Goal: Task Accomplishment & Management: Complete application form

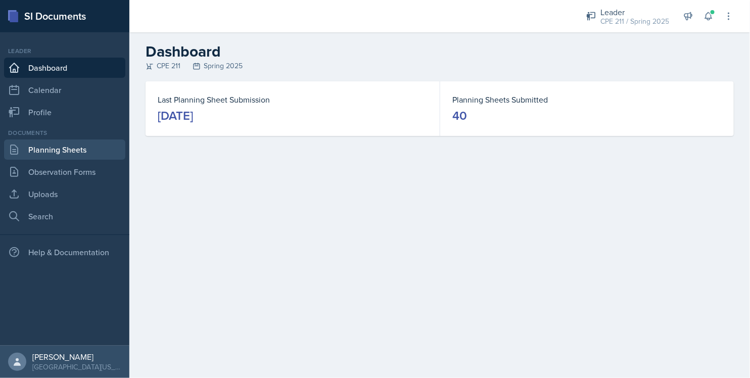
drag, startPoint x: 62, startPoint y: 160, endPoint x: 63, endPoint y: 142, distance: 17.2
click at [63, 142] on div "Documents Planning Sheets Observation Forms Uploads Search" at bounding box center [64, 177] width 121 height 98
click at [63, 142] on link "Planning Sheets" at bounding box center [64, 149] width 121 height 20
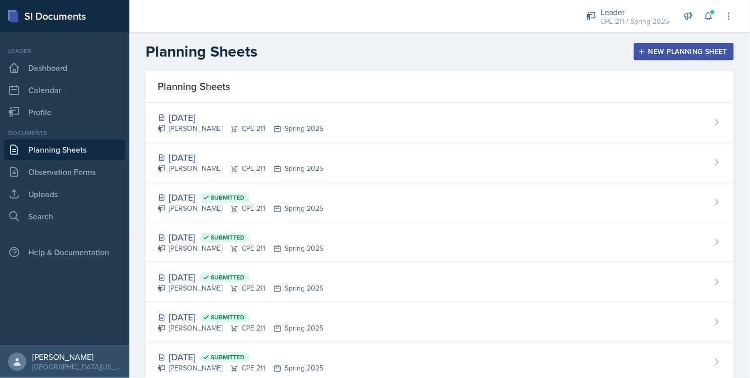
click at [633, 57] on button "New Planning Sheet" at bounding box center [683, 51] width 100 height 17
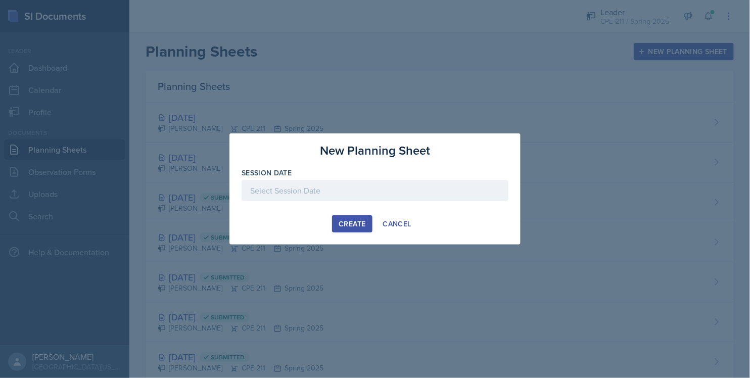
click at [333, 188] on div at bounding box center [374, 190] width 267 height 21
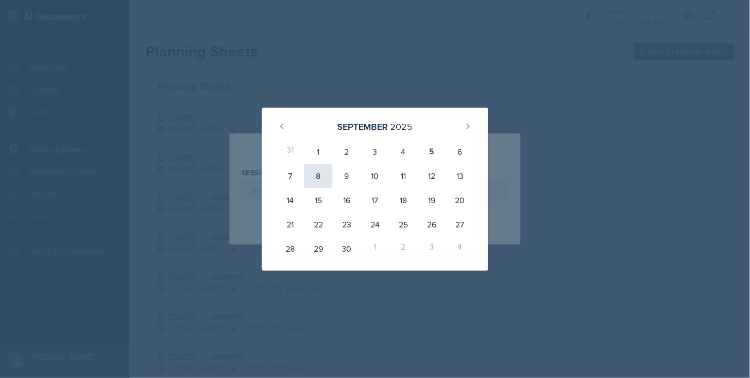
click at [321, 170] on div "8" at bounding box center [318, 176] width 28 height 24
type input "[DATE]"
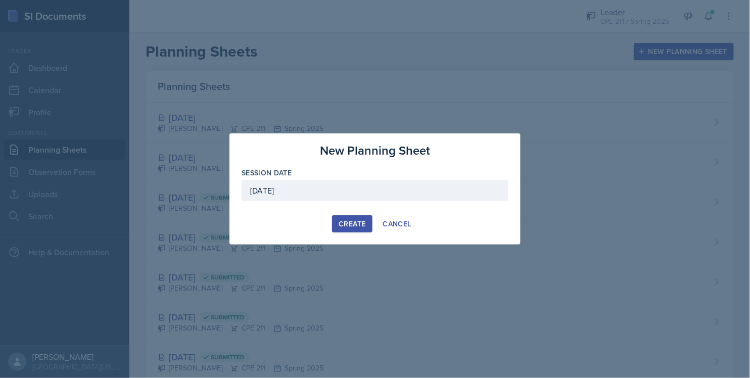
click at [357, 224] on div "Create" at bounding box center [351, 224] width 27 height 8
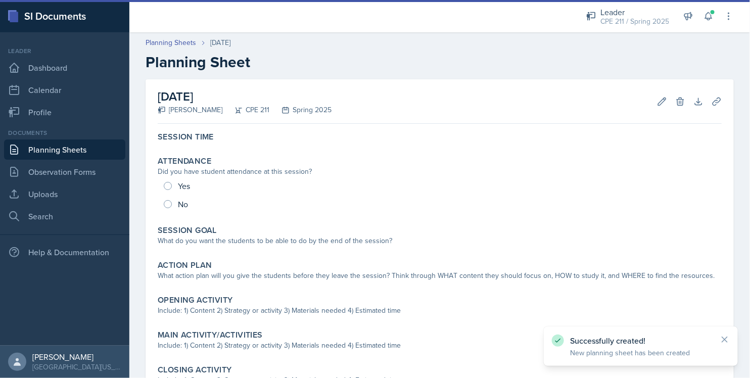
click at [357, 224] on div "Session Goal What do you want the students to be able to do by the end of the s…" at bounding box center [440, 236] width 572 height 31
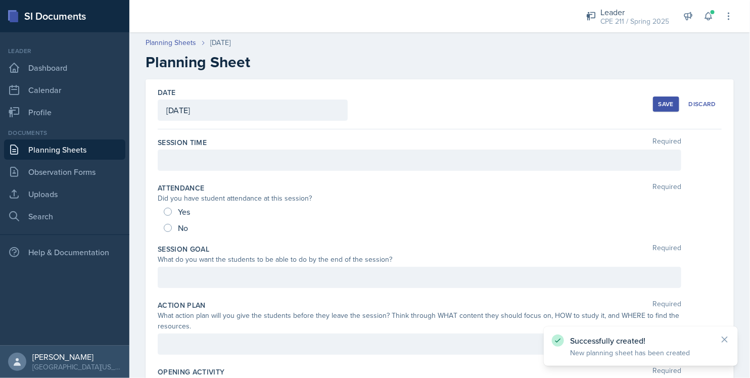
click at [183, 160] on div at bounding box center [419, 160] width 523 height 21
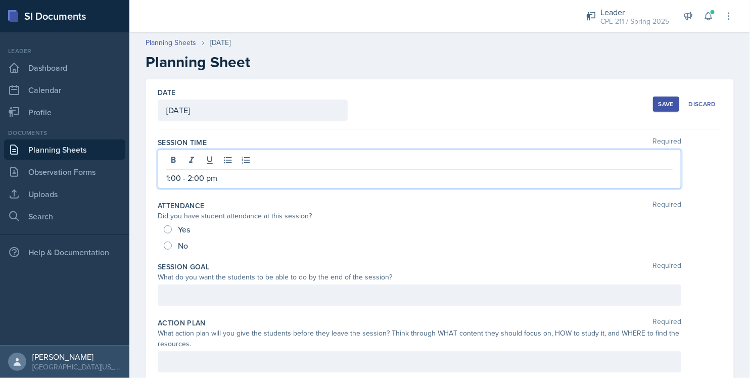
click at [288, 216] on div "Did you have student attendance at this session?" at bounding box center [419, 216] width 523 height 11
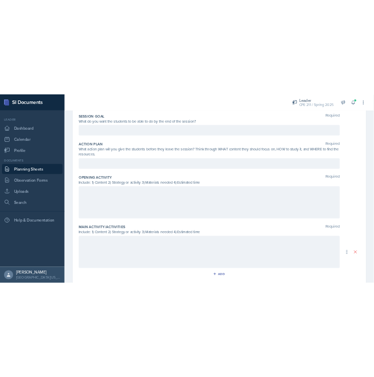
scroll to position [206, 0]
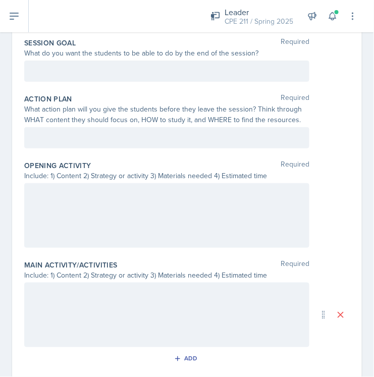
click at [142, 142] on div at bounding box center [166, 137] width 285 height 21
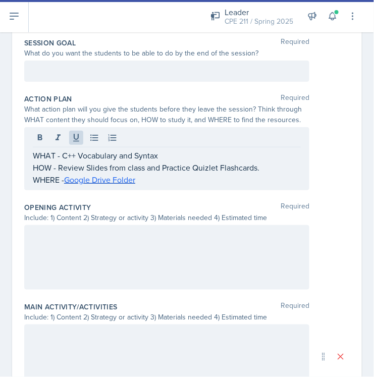
click at [136, 255] on div at bounding box center [166, 257] width 285 height 65
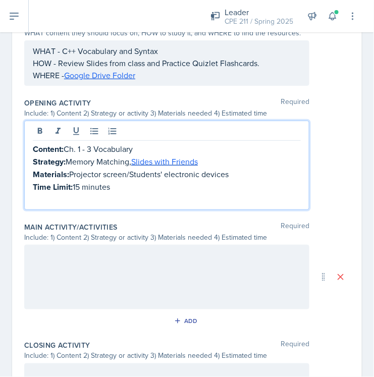
scroll to position [292, 0]
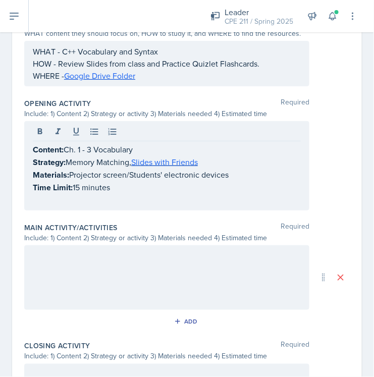
click at [135, 253] on div at bounding box center [166, 278] width 285 height 65
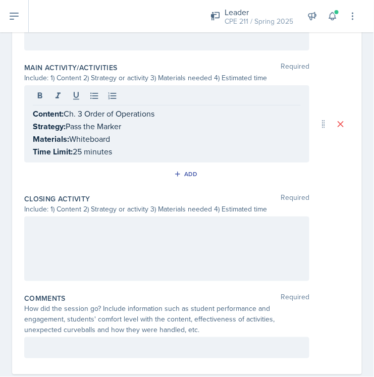
click at [157, 235] on div at bounding box center [166, 249] width 285 height 65
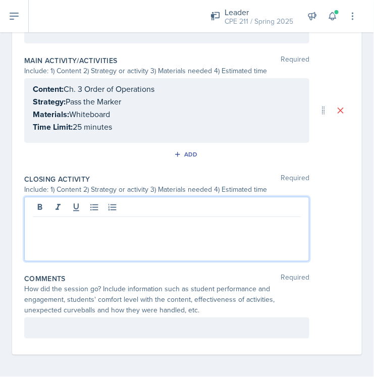
scroll to position [453, 0]
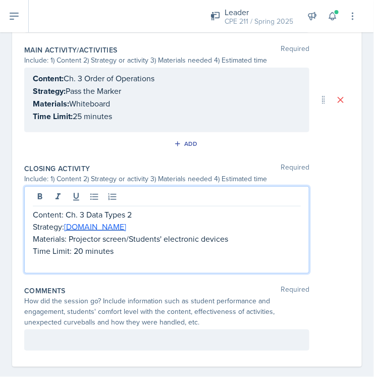
click at [157, 235] on p "Materials: Projector screen/Students' electronic devices" at bounding box center [167, 239] width 268 height 12
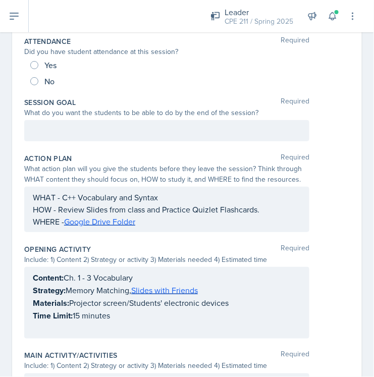
scroll to position [0, 0]
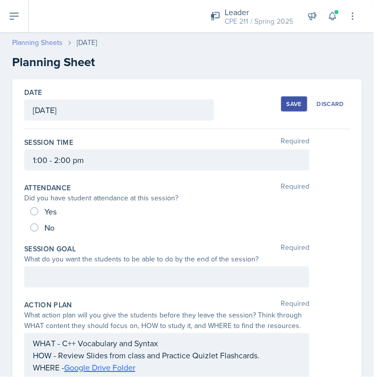
click at [42, 42] on link "Planning Sheets" at bounding box center [37, 42] width 51 height 11
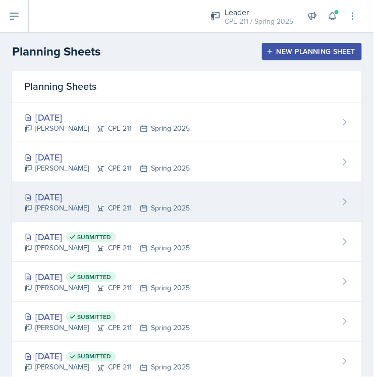
click at [133, 213] on div "[PERSON_NAME] CPE 211 Spring 2025" at bounding box center [107, 208] width 166 height 11
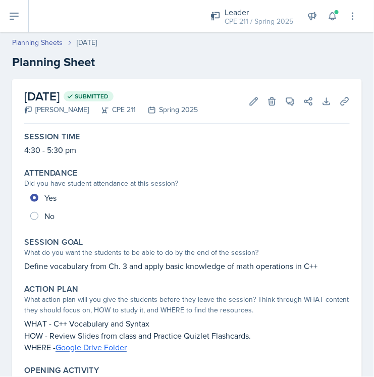
click at [137, 345] on p "WHERE - Google Drive Folder" at bounding box center [187, 348] width 326 height 12
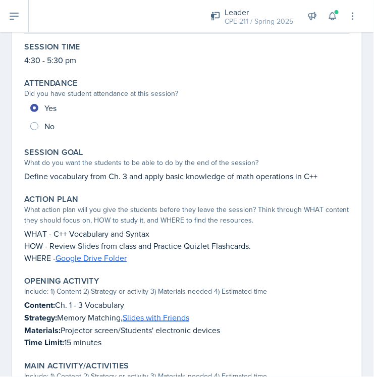
scroll to position [91, 0]
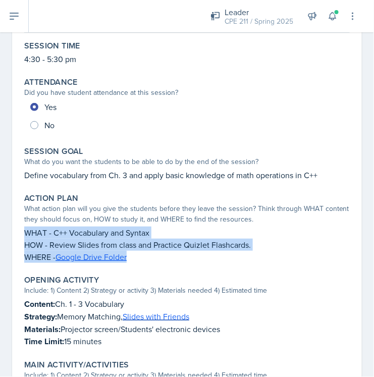
drag, startPoint x: 24, startPoint y: 228, endPoint x: 153, endPoint y: 258, distance: 131.6
click at [153, 258] on div "WHAT - C++ Vocabulary and Syntax HOW - Review Slides from class and Practice Qu…" at bounding box center [187, 245] width 326 height 36
copy div "WHAT - C++ Vocabulary and Syntax HOW - Review Slides from class and Practice Qu…"
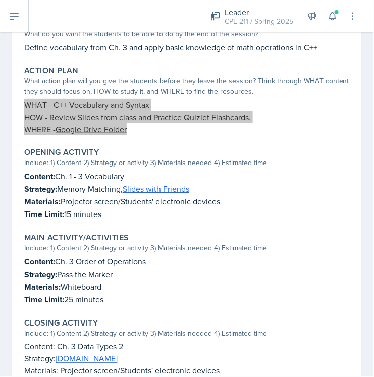
scroll to position [219, 0]
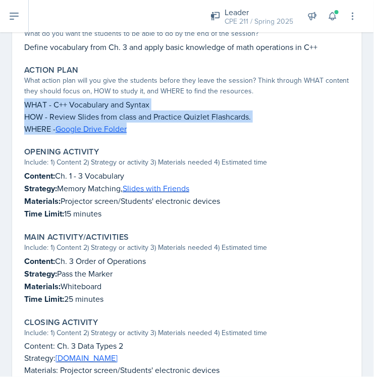
drag, startPoint x: 25, startPoint y: 174, endPoint x: 124, endPoint y: 211, distance: 105.7
click at [124, 211] on div "Content: Ch. 1 - 3 Vocabulary Strategy: Memory Matching, Slides with Friends Ma…" at bounding box center [187, 195] width 326 height 51
copy div "Content: Ch. 1 - 3 Vocabulary Strategy: Memory Matching, Slides with Friends Ma…"
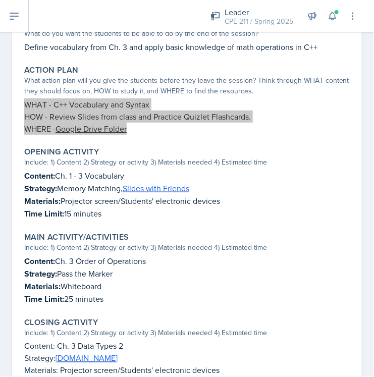
scroll to position [281, 0]
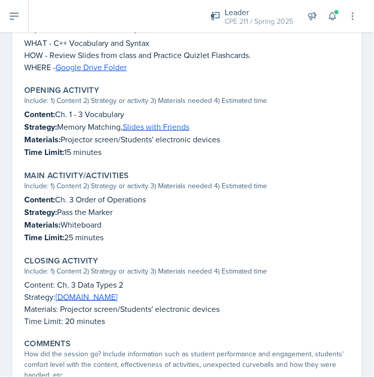
click at [24, 281] on div "Closing Activity Include: 1) Content 2) Strategy or activity 3) Materials neede…" at bounding box center [187, 291] width 334 height 79
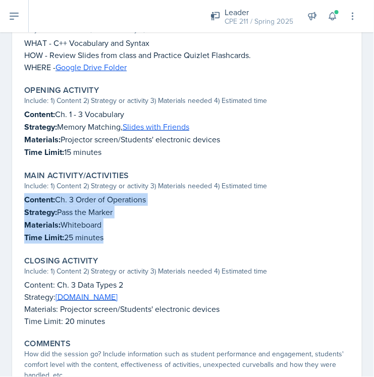
drag, startPoint x: 25, startPoint y: 194, endPoint x: 120, endPoint y: 234, distance: 102.8
click at [120, 234] on div "Content: Ch. 3 Order of Operations Strategy: Pass the Marker Materials: Whitebo…" at bounding box center [187, 218] width 326 height 51
copy div "Content: Ch. 3 Order of Operations Strategy: Pass the Marker Materials: Whitebo…"
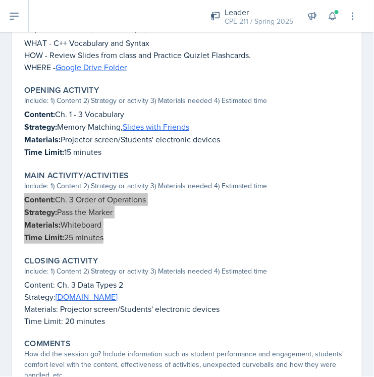
scroll to position [349, 0]
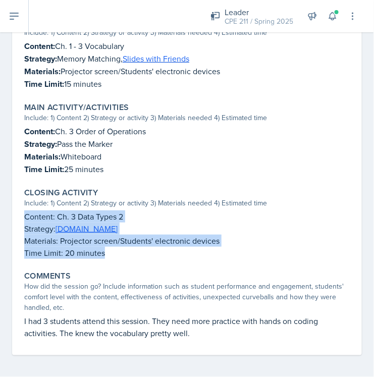
drag, startPoint x: 114, startPoint y: 251, endPoint x: 13, endPoint y: 209, distance: 109.6
click at [13, 209] on div "[DATE] Submitted [PERSON_NAME] CPE 211 Spring 2025 Edit Delete View Comments Co…" at bounding box center [187, 42] width 350 height 625
copy div "Content: Ch. 3 Data Types 2 Strategy: [DOMAIN_NAME] Materials: Projector screen…"
click at [163, 229] on p "Strategy: [DOMAIN_NAME]" at bounding box center [187, 229] width 326 height 12
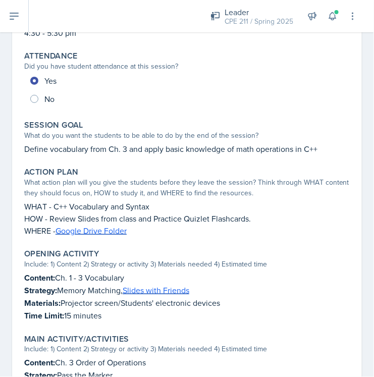
scroll to position [0, 0]
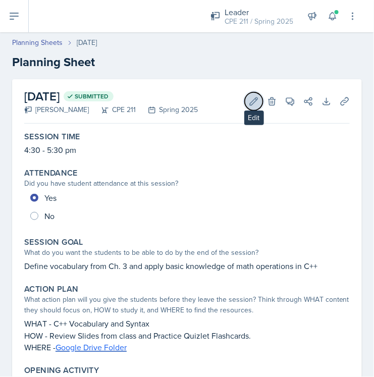
click at [251, 99] on icon at bounding box center [255, 101] width 8 height 8
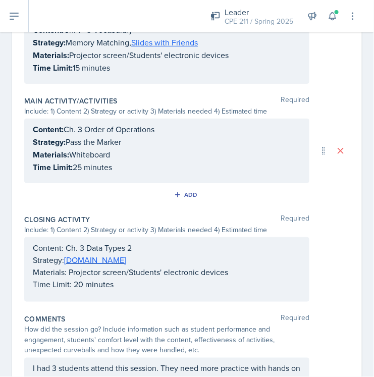
scroll to position [461, 0]
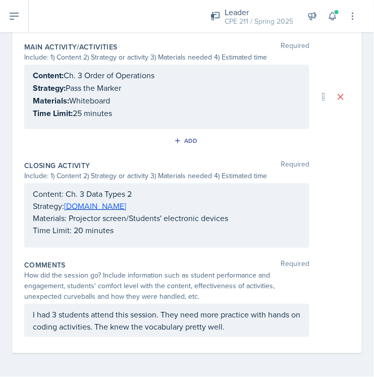
click at [40, 198] on p "Content: Ch. 3 Data Types 2" at bounding box center [167, 194] width 268 height 12
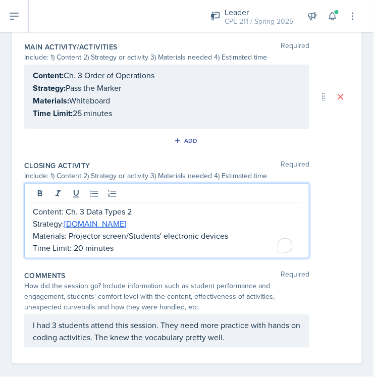
scroll to position [471, 0]
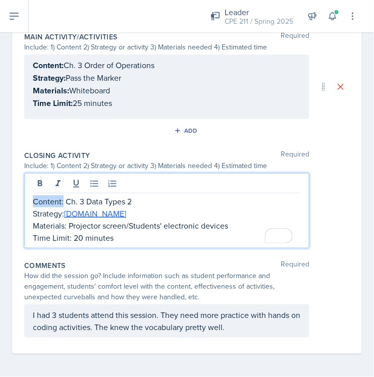
drag, startPoint x: 63, startPoint y: 199, endPoint x: 15, endPoint y: 197, distance: 48.0
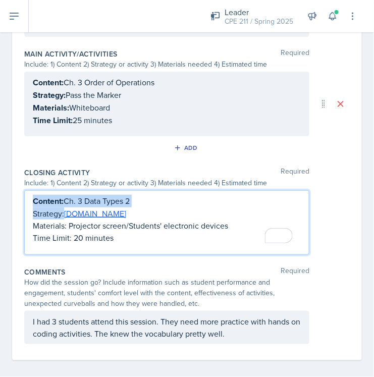
click at [27, 205] on main "Planning Sheets [DATE] Planning Sheet Date [DATE] [DATE] 31 1 2 3 4 5 6 7 8 9 1…" at bounding box center [187, 204] width 374 height 345
click at [27, 205] on button "See rewrite suggestions" at bounding box center [23, 206] width 8 height 24
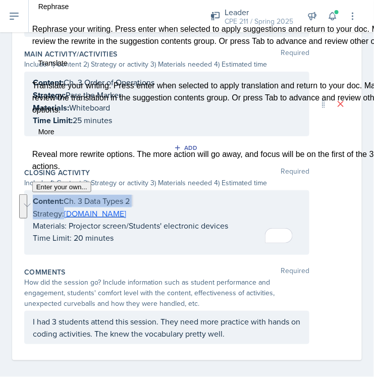
click at [62, 214] on p "Strategy: [DOMAIN_NAME]" at bounding box center [167, 214] width 268 height 12
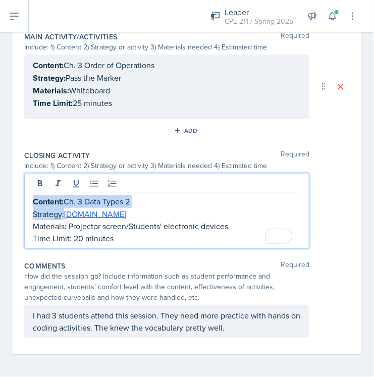
drag, startPoint x: 65, startPoint y: 214, endPoint x: 10, endPoint y: 206, distance: 55.2
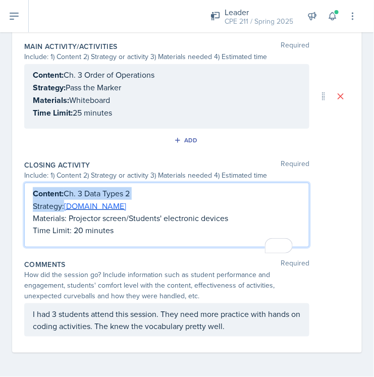
scroll to position [454, 0]
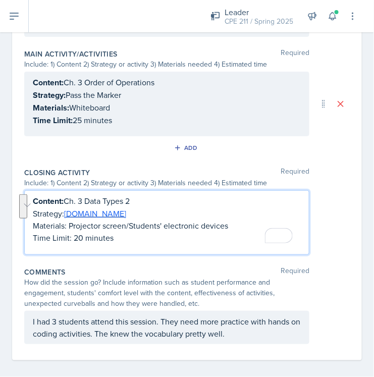
click at [54, 230] on p "Materials: Projector screen/Students' electronic devices" at bounding box center [167, 226] width 268 height 12
drag, startPoint x: 32, startPoint y: 211, endPoint x: 64, endPoint y: 214, distance: 31.5
click at [64, 214] on p "Strategy: [DOMAIN_NAME]" at bounding box center [167, 214] width 268 height 12
click at [64, 214] on p "Strategy: [DOMAIN_NAME]" at bounding box center [167, 214] width 268 height 13
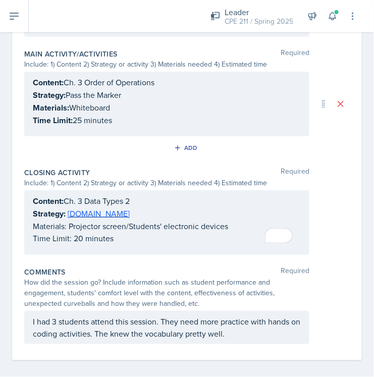
drag, startPoint x: 30, startPoint y: 224, endPoint x: 64, endPoint y: 226, distance: 33.9
click at [64, 226] on div "Content: Ch. 3 Data Types 2 Strategy: [DOMAIN_NAME] Materials: Projector screen…" at bounding box center [166, 222] width 285 height 65
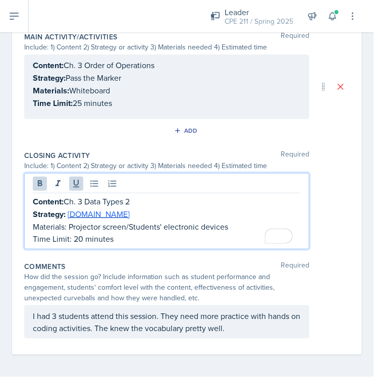
click at [64, 226] on p "Materials: Projector screen/Students' electronic devices" at bounding box center [167, 227] width 268 height 12
click at [65, 226] on p "Materials: Projector screen/Students' electronic devices" at bounding box center [167, 227] width 268 height 12
drag, startPoint x: 67, startPoint y: 225, endPoint x: 30, endPoint y: 220, distance: 37.3
click at [30, 220] on div "Content: Ch. 3 Data Types 2 Strategy: [DOMAIN_NAME] Materials: Projector screen…" at bounding box center [166, 211] width 285 height 76
drag, startPoint x: 72, startPoint y: 237, endPoint x: 17, endPoint y: 231, distance: 55.8
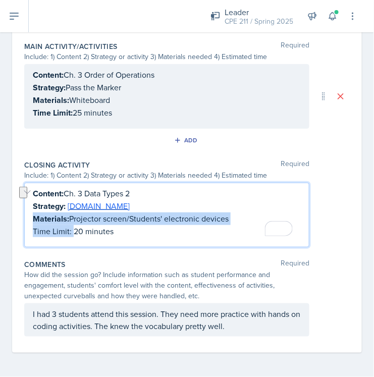
scroll to position [454, 0]
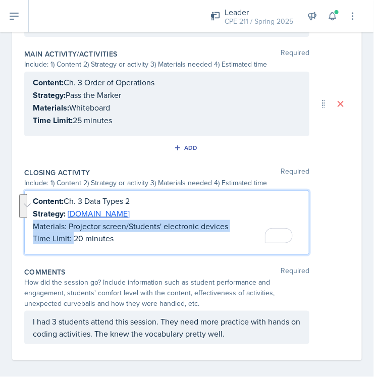
click at [70, 234] on p "Time Limit: 20 minutes" at bounding box center [167, 238] width 268 height 12
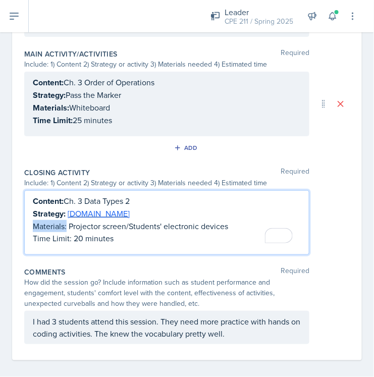
drag, startPoint x: 66, startPoint y: 226, endPoint x: 23, endPoint y: 219, distance: 43.5
click at [50, 215] on p "Strategy: [DOMAIN_NAME]" at bounding box center [167, 214] width 268 height 12
drag, startPoint x: 34, startPoint y: 212, endPoint x: 65, endPoint y: 213, distance: 30.8
click at [65, 213] on p "Strategy: [DOMAIN_NAME]" at bounding box center [167, 214] width 268 height 12
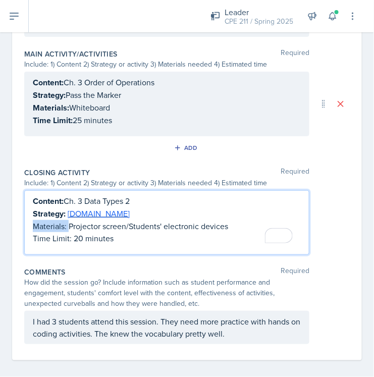
drag, startPoint x: 33, startPoint y: 220, endPoint x: 68, endPoint y: 223, distance: 34.5
click at [68, 223] on p "Materials: Projector screen/Students' electronic devices" at bounding box center [167, 226] width 268 height 12
click at [68, 223] on strong "Materials:" at bounding box center [51, 227] width 36 height 12
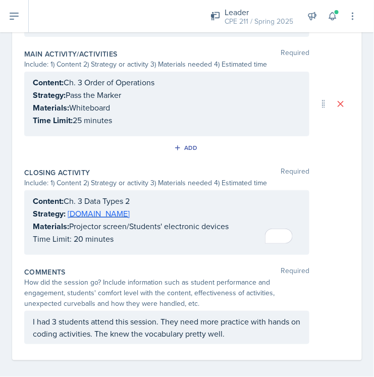
drag, startPoint x: 31, startPoint y: 235, endPoint x: 64, endPoint y: 237, distance: 32.9
click at [64, 237] on div "Content: Ch. 3 Data Types 2 Strategy: [DOMAIN_NAME] Materials: Projector screen…" at bounding box center [166, 222] width 285 height 65
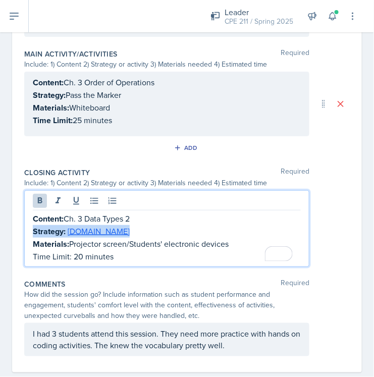
scroll to position [471, 0]
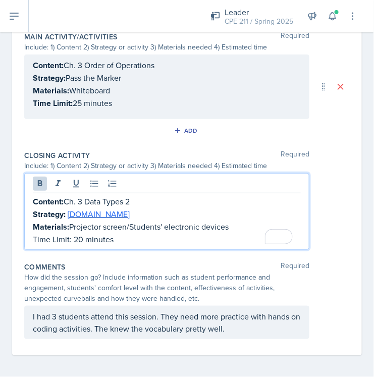
click at [74, 237] on p "Time Limit: 20 minutes" at bounding box center [167, 239] width 268 height 12
drag, startPoint x: 73, startPoint y: 237, endPoint x: 27, endPoint y: 235, distance: 46.5
click at [26, 235] on main "Planning Sheets [DATE] Planning Sheet Date [DATE] [DATE] 31 1 2 3 4 5 6 7 8 9 1…" at bounding box center [187, 204] width 374 height 345
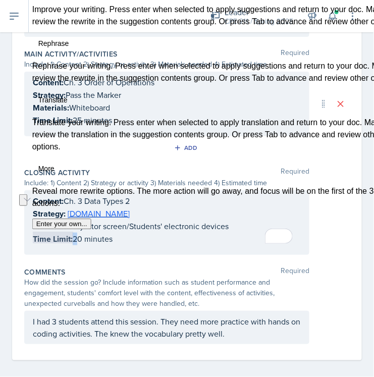
click at [26, 206] on button "See rewrite suggestions" at bounding box center [23, 200] width 8 height 12
click at [160, 258] on div "Closing Activity Required Include: 1) Content 2) Strategy or activity 3) Materi…" at bounding box center [187, 214] width 326 height 100
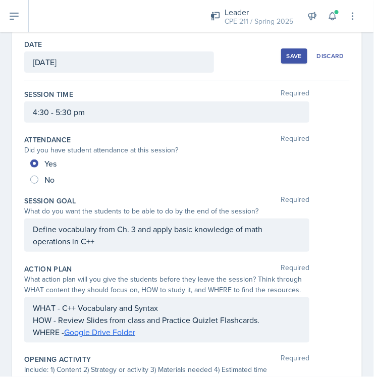
scroll to position [0, 0]
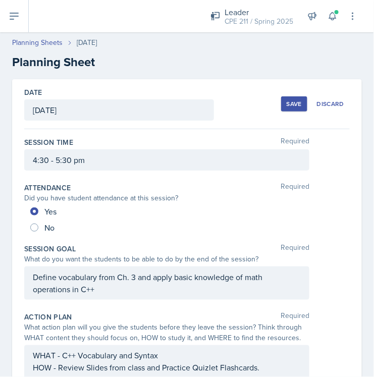
click at [287, 106] on div "Save" at bounding box center [294, 104] width 15 height 8
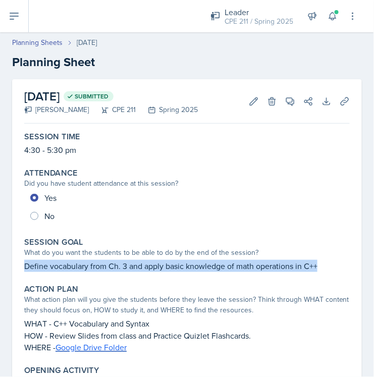
drag, startPoint x: 26, startPoint y: 266, endPoint x: 323, endPoint y: 267, distance: 296.5
click at [323, 267] on p "Define vocabulary from Ch. 3 and apply basic knowledge of math operations in C++" at bounding box center [187, 266] width 326 height 12
click at [43, 44] on link "Planning Sheets" at bounding box center [37, 42] width 51 height 11
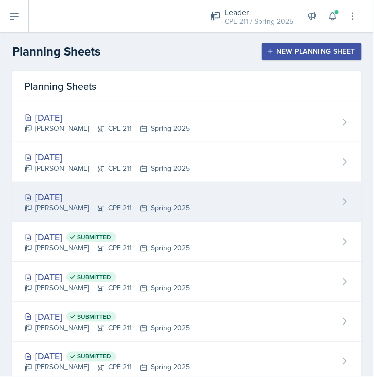
click at [75, 193] on div "[DATE]" at bounding box center [107, 197] width 166 height 14
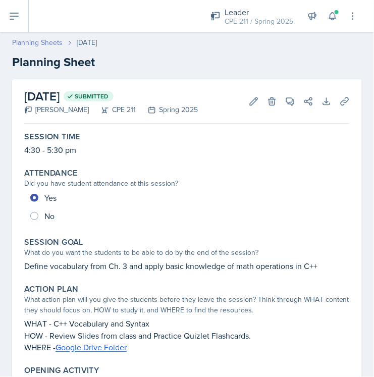
click at [40, 38] on link "Planning Sheets" at bounding box center [37, 42] width 51 height 11
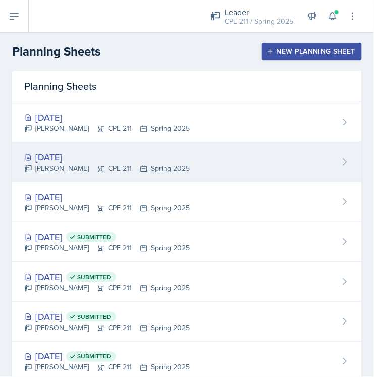
click at [71, 159] on div "[DATE]" at bounding box center [107, 158] width 166 height 14
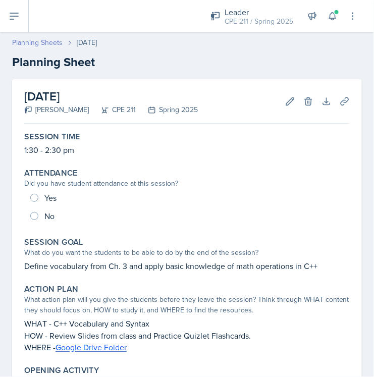
click at [34, 46] on link "Planning Sheets" at bounding box center [37, 42] width 51 height 11
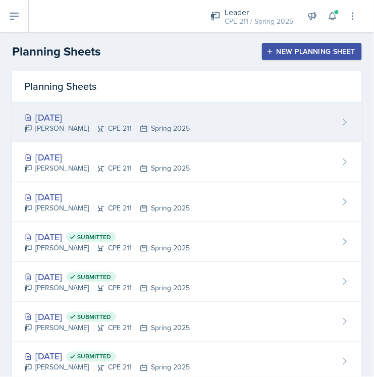
click at [56, 118] on div "[DATE]" at bounding box center [107, 118] width 166 height 14
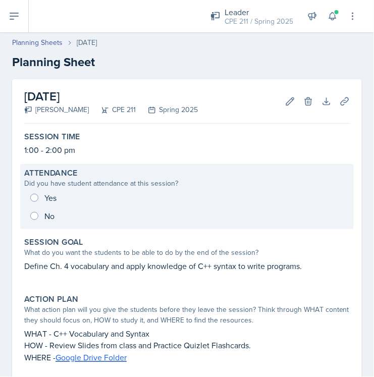
scroll to position [112, 0]
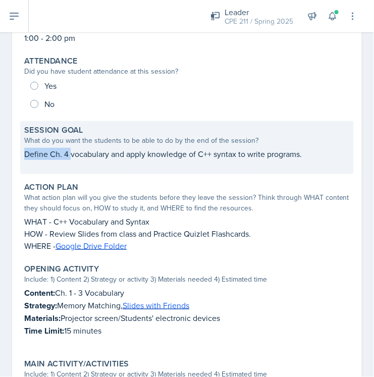
drag, startPoint x: 23, startPoint y: 153, endPoint x: 74, endPoint y: 152, distance: 51.0
click at [74, 152] on div "Session Goal What do you want the students to be able to do by the end of the s…" at bounding box center [187, 147] width 334 height 53
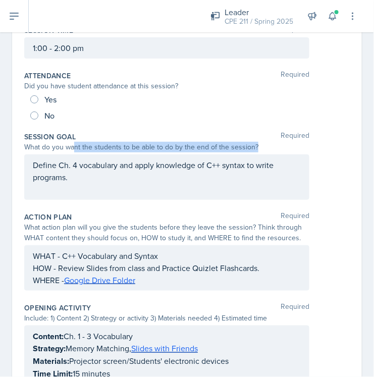
drag, startPoint x: 74, startPoint y: 152, endPoint x: 72, endPoint y: 180, distance: 27.8
click at [72, 180] on div "Session Goal Required What do you want the students to be able to do by the end…" at bounding box center [187, 168] width 326 height 80
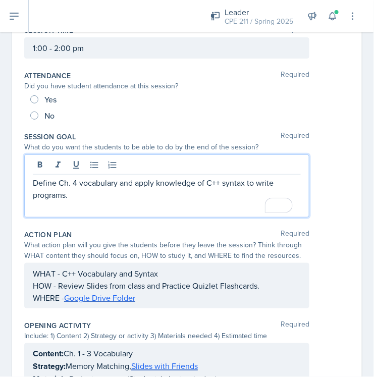
drag, startPoint x: 72, startPoint y: 180, endPoint x: 71, endPoint y: 193, distance: 13.2
click at [71, 193] on p "Define Ch. 4 vocabulary and apply knowledge of C++ syntax to write programs." at bounding box center [167, 189] width 268 height 24
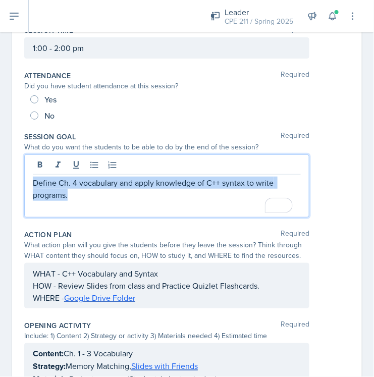
drag, startPoint x: 72, startPoint y: 196, endPoint x: 19, endPoint y: 180, distance: 55.5
click at [19, 180] on div "Date [DATE] [DATE] 31 1 2 3 4 5 6 7 8 9 10 11 12 13 14 15 16 17 18 19 20 21 22 …" at bounding box center [187, 349] width 350 height 765
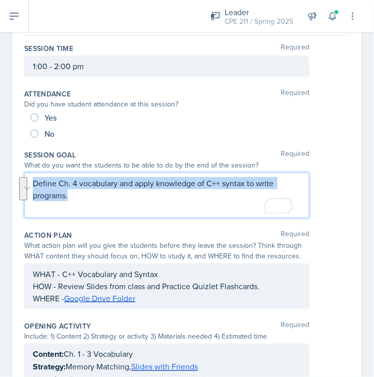
copy p "Define Ch. 4 vocabulary and apply knowledge of C++ syntax to write programs."
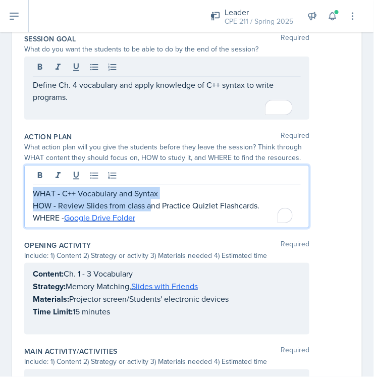
drag, startPoint x: 152, startPoint y: 204, endPoint x: 35, endPoint y: 189, distance: 117.6
click at [35, 189] on div "WHAT - C++ Vocabulary and Syntax HOW - Review Slides from class and Practice Qu…" at bounding box center [167, 205] width 268 height 36
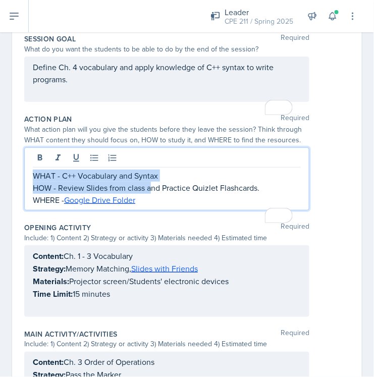
scroll to position [192, 0]
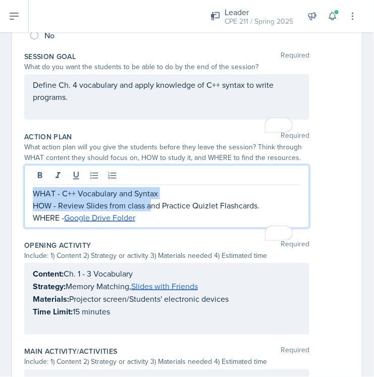
click at [35, 189] on p "WHAT - C++ Vocabulary and Syntax" at bounding box center [167, 193] width 268 height 12
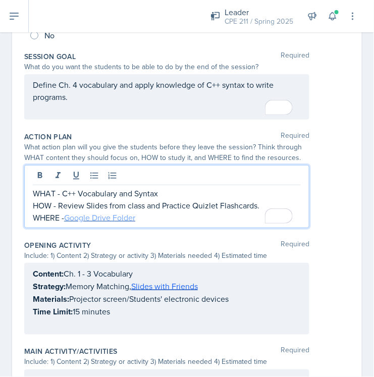
click at [113, 219] on link "Google Drive Folder" at bounding box center [99, 217] width 71 height 11
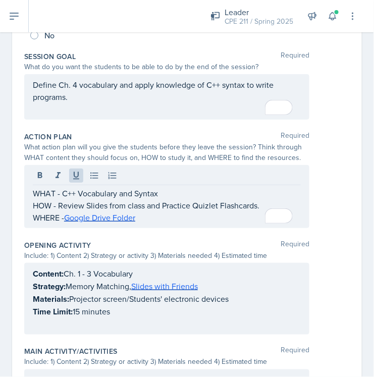
drag, startPoint x: 31, startPoint y: 192, endPoint x: 157, endPoint y: 222, distance: 129.3
click at [157, 222] on div "WHAT - C++ Vocabulary and Syntax HOW - Review Slides from class and Practice Qu…" at bounding box center [166, 196] width 285 height 63
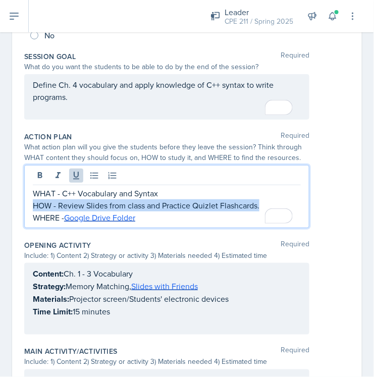
click at [158, 221] on p "WHERE - Google Drive Folder" at bounding box center [167, 218] width 268 height 12
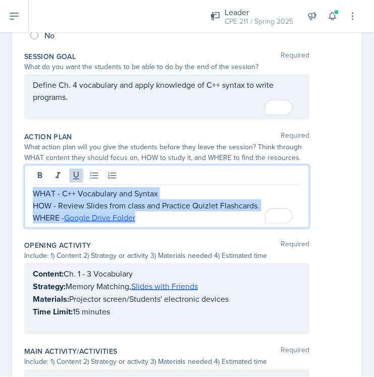
drag, startPoint x: 158, startPoint y: 221, endPoint x: 21, endPoint y: 186, distance: 141.3
click at [21, 186] on div "Date [DATE] [DATE] 31 1 2 3 4 5 6 7 8 9 10 11 12 13 14 15 16 17 18 19 20 21 22 …" at bounding box center [187, 269] width 350 height 765
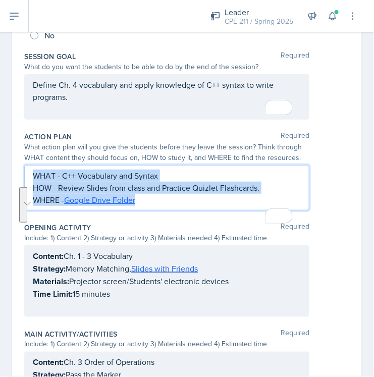
scroll to position [175, 0]
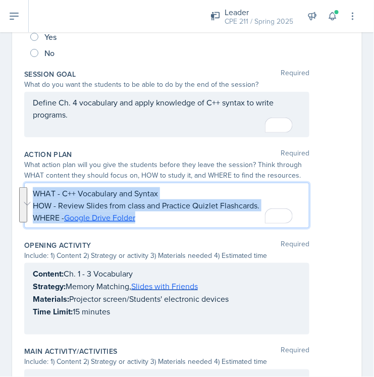
copy div "WHAT - C++ Vocabulary and Syntax HOW - Review Slides from class and Practice Qu…"
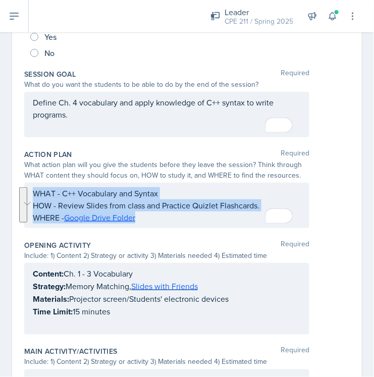
click at [111, 322] on div "Content: Ch. 1 - 3 Vocabulary Strategy: Memory Matching, Slides with Friends Ma…" at bounding box center [167, 299] width 268 height 63
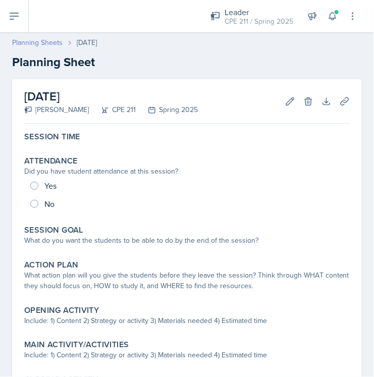
click at [13, 41] on link "Planning Sheets" at bounding box center [37, 42] width 51 height 11
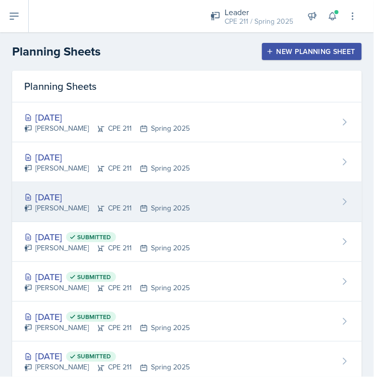
click at [89, 197] on div "[DATE]" at bounding box center [107, 197] width 166 height 14
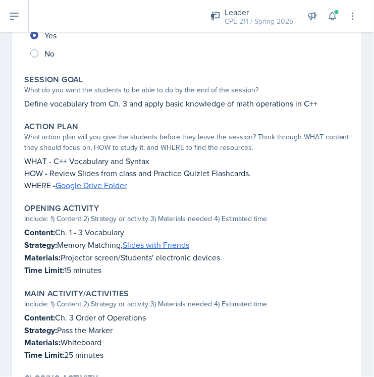
scroll to position [140, 0]
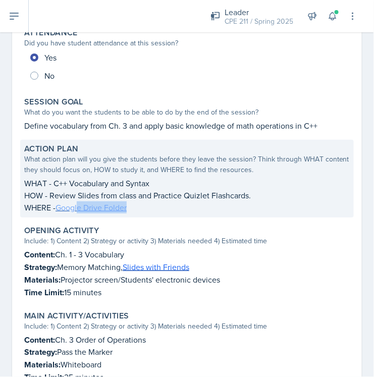
drag, startPoint x: 169, startPoint y: 211, endPoint x: 80, endPoint y: 202, distance: 89.8
click at [80, 202] on p "WHERE - Google Drive Folder" at bounding box center [187, 208] width 326 height 12
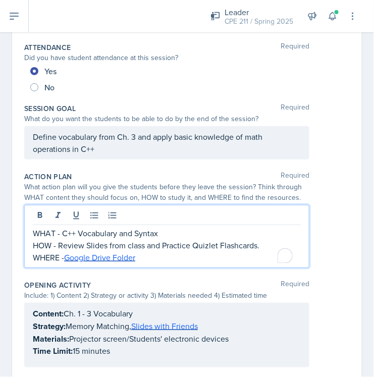
drag, startPoint x: 166, startPoint y: 241, endPoint x: 27, endPoint y: 225, distance: 139.4
click at [28, 225] on div "WHAT - C++ Vocabulary and Syntax HOW - Review Slides from class and Practice Qu…" at bounding box center [166, 236] width 285 height 63
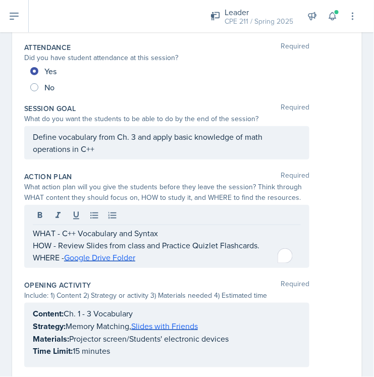
click at [22, 225] on div "Date [DATE] [DATE] 31 1 2 3 4 5 6 7 8 9 10 11 12 13 14 15 16 17 18 19 20 21 22 …" at bounding box center [187, 315] width 350 height 753
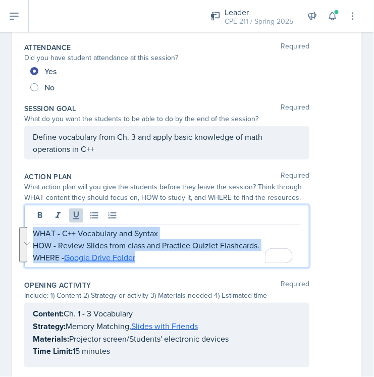
drag, startPoint x: 32, startPoint y: 214, endPoint x: 182, endPoint y: 278, distance: 162.5
click at [182, 278] on div "Session Time Required 4:30 - 5:30 pm Attendance Required Did you have student a…" at bounding box center [187, 340] width 326 height 703
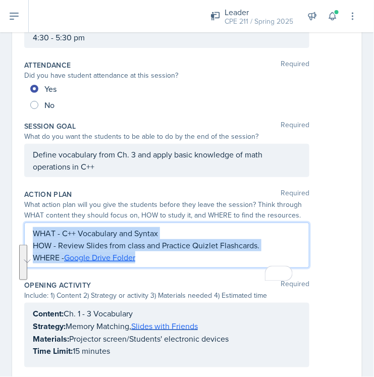
copy div "WHAT - C++ Vocabulary and Syntax HOW - Review Slides from class and Practice Qu…"
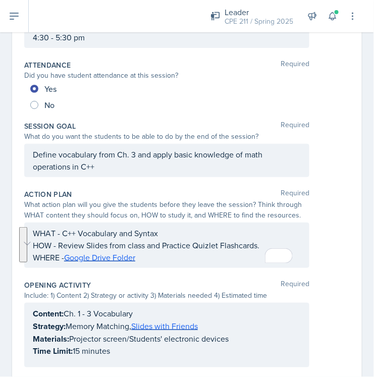
scroll to position [140, 0]
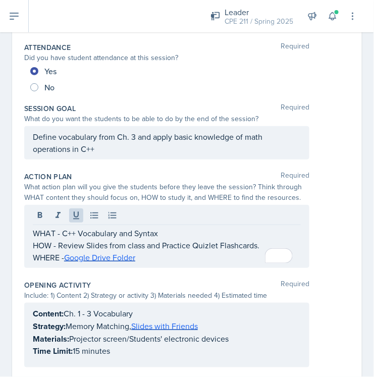
drag, startPoint x: 111, startPoint y: 169, endPoint x: 69, endPoint y: 168, distance: 42.4
click at [69, 168] on div "Action Plan Required What action plan will you give the students before they le…" at bounding box center [187, 222] width 326 height 109
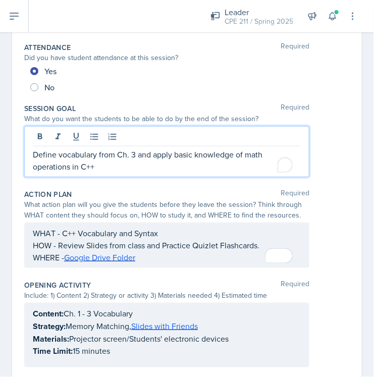
drag, startPoint x: 109, startPoint y: 152, endPoint x: 20, endPoint y: 144, distance: 89.8
click at [20, 144] on div "Date [DATE] [DATE] 31 1 2 3 4 5 6 7 8 9 10 11 12 13 14 15 16 17 18 19 20 21 22 …" at bounding box center [187, 315] width 350 height 753
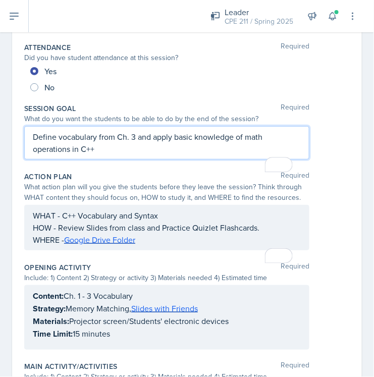
scroll to position [123, 0]
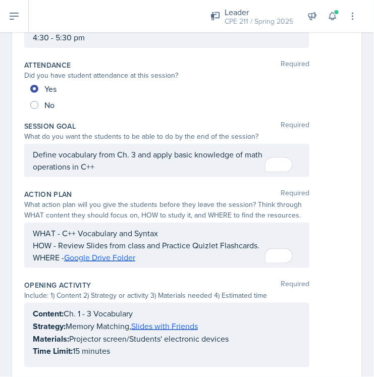
drag, startPoint x: 29, startPoint y: 151, endPoint x: 116, endPoint y: 170, distance: 89.5
click at [116, 170] on div "Define vocabulary from Ch. 3 and apply basic knowledge of math operations in C++" at bounding box center [166, 160] width 285 height 33
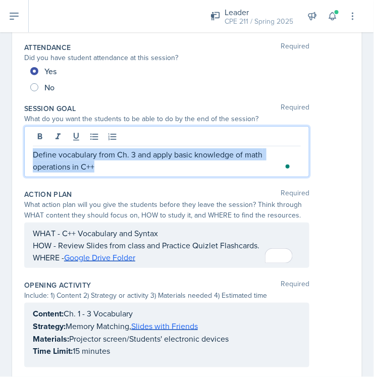
drag, startPoint x: 109, startPoint y: 170, endPoint x: 30, endPoint y: 153, distance: 80.6
click at [30, 153] on div "Define vocabulary from Ch. 3 and apply basic knowledge of math operations in C++" at bounding box center [166, 151] width 285 height 51
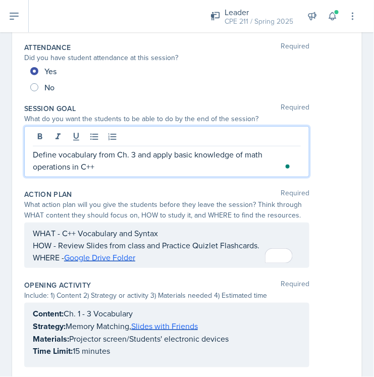
click at [158, 173] on div "Define vocabulary from Ch. 3 and apply basic knowledge of math operations in C++" at bounding box center [166, 151] width 285 height 51
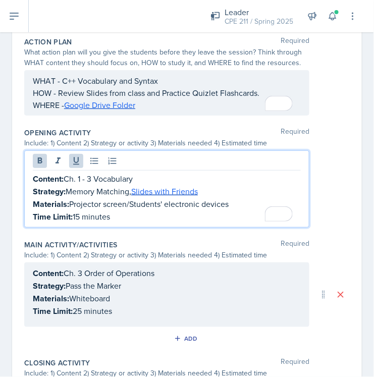
drag, startPoint x: 122, startPoint y: 219, endPoint x: 30, endPoint y: 181, distance: 99.9
click at [30, 181] on div "Content: Ch. 1 - 3 Vocabulary Strategy: Memory Matching, Slides with Friends Ma…" at bounding box center [166, 189] width 285 height 77
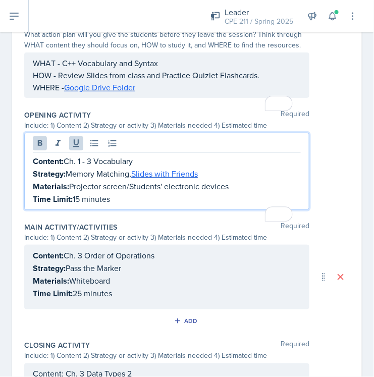
scroll to position [275, 0]
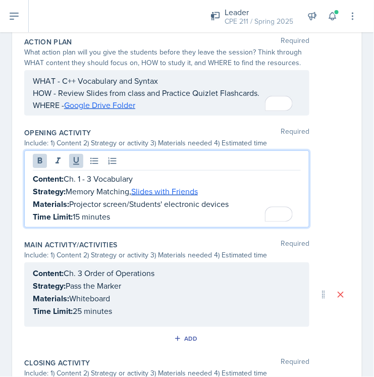
copy div "Content: Ch. 1 - 3 Vocabulary Strategy: Memory Matching, Slides with Friends Ma…"
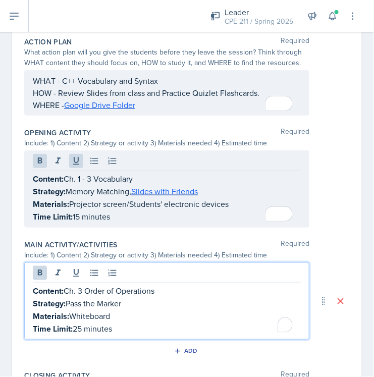
drag, startPoint x: 122, startPoint y: 309, endPoint x: 48, endPoint y: 291, distance: 76.3
click at [48, 291] on div "Content: Ch. 3 Order of Operations Strategy: Pass the Marker Materials: Whitebo…" at bounding box center [167, 310] width 268 height 51
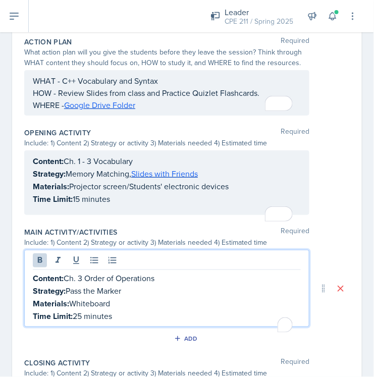
scroll to position [264, 0]
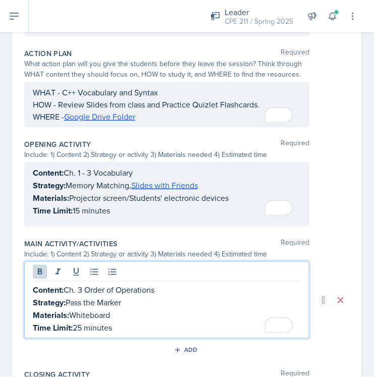
click at [48, 291] on strong "Content:" at bounding box center [48, 290] width 31 height 12
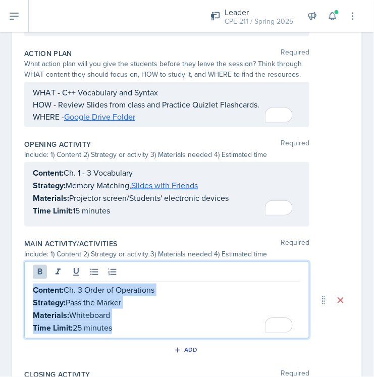
drag, startPoint x: 34, startPoint y: 288, endPoint x: 161, endPoint y: 325, distance: 131.7
click at [161, 325] on div "Content: Ch. 3 Order of Operations Strategy: Pass the Marker Materials: Whitebo…" at bounding box center [167, 309] width 268 height 51
copy div "Content: Ch. 3 Order of Operations Strategy: Pass the Marker Materials: Whitebo…"
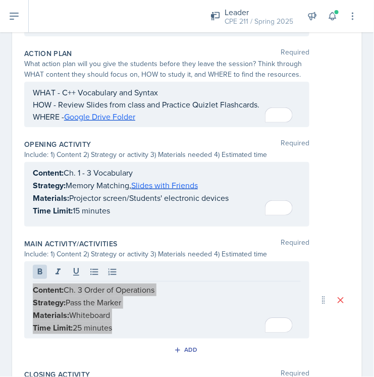
scroll to position [472, 0]
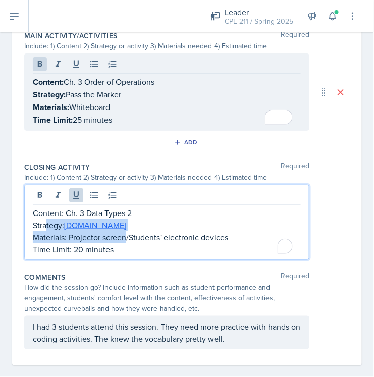
drag, startPoint x: 127, startPoint y: 233, endPoint x: 43, endPoint y: 218, distance: 85.7
click at [43, 218] on div "Content: Ch. 3 Data Types 2 Strategy: [DOMAIN_NAME] Materials: Projector screen…" at bounding box center [167, 231] width 268 height 48
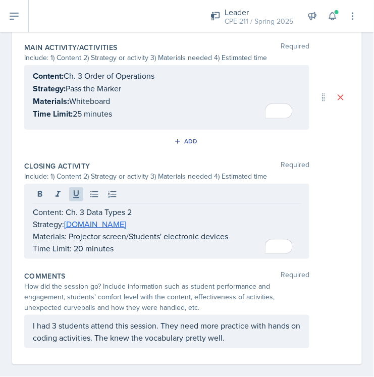
drag, startPoint x: 31, startPoint y: 207, endPoint x: 148, endPoint y: 243, distance: 121.9
click at [148, 243] on div "Content: Ch. 3 Data Types 2 Strategy: [DOMAIN_NAME] Materials: Projector screen…" at bounding box center [166, 221] width 285 height 75
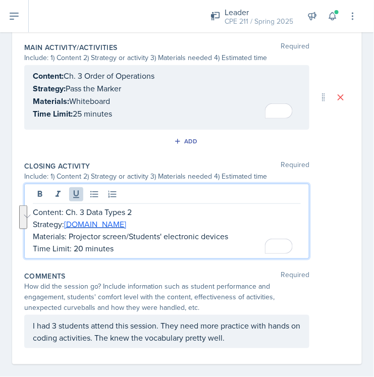
click at [137, 249] on p "Time Limit: 20 minutes" at bounding box center [167, 248] width 268 height 12
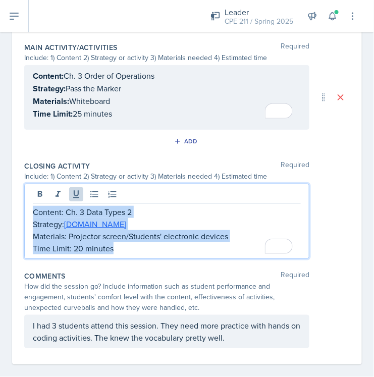
drag, startPoint x: 137, startPoint y: 249, endPoint x: 23, endPoint y: 207, distance: 121.5
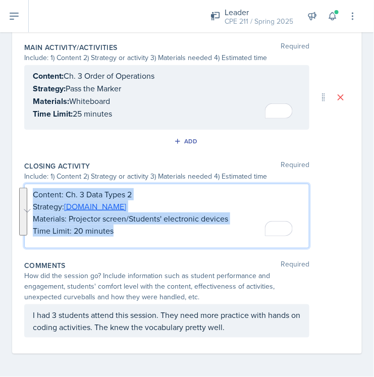
scroll to position [443, 0]
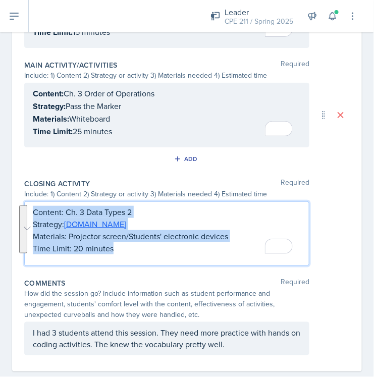
copy div "Content: Ch. 3 Data Types 2 Strategy: [DOMAIN_NAME] Materials: Projector screen…"
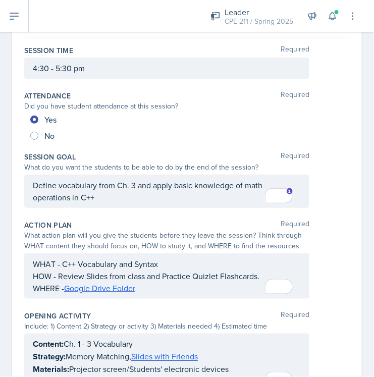
scroll to position [0, 0]
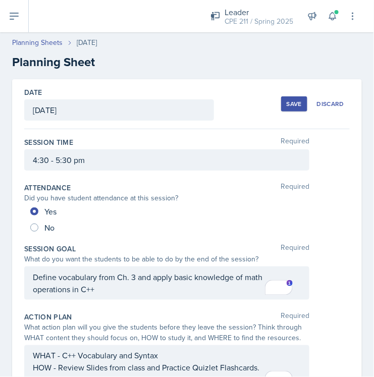
click at [281, 98] on button "Save" at bounding box center [294, 103] width 26 height 15
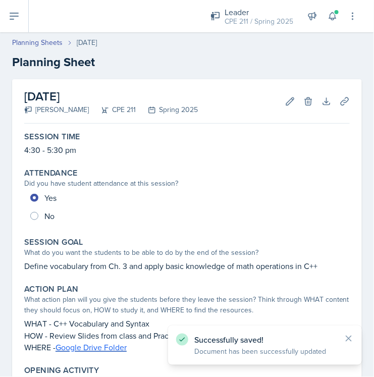
scroll to position [378, 0]
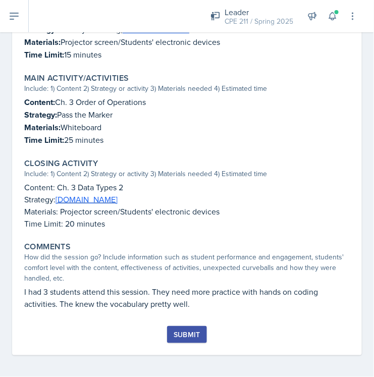
click at [180, 331] on div "Submit" at bounding box center [187, 335] width 27 height 8
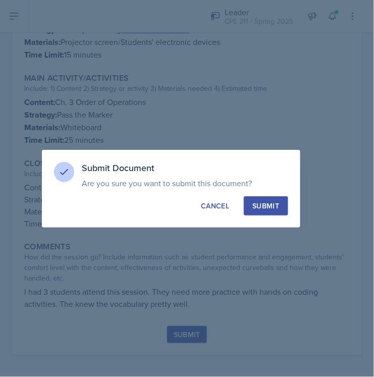
click at [272, 202] on div "Submit" at bounding box center [266, 206] width 27 height 10
radio input "true"
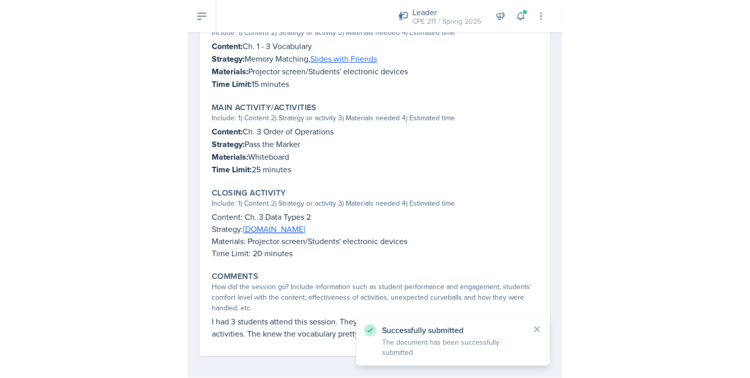
scroll to position [0, 0]
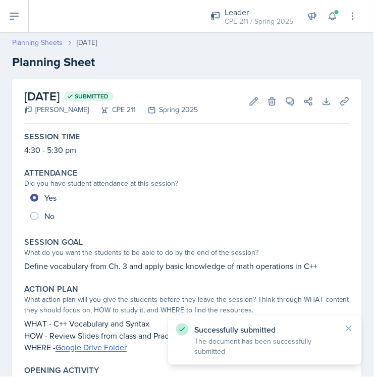
click at [37, 42] on link "Planning Sheets" at bounding box center [37, 42] width 51 height 11
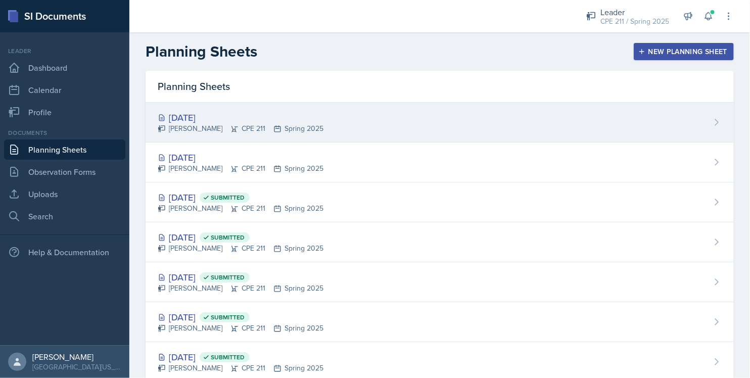
click at [247, 116] on div "[DATE]" at bounding box center [241, 118] width 166 height 14
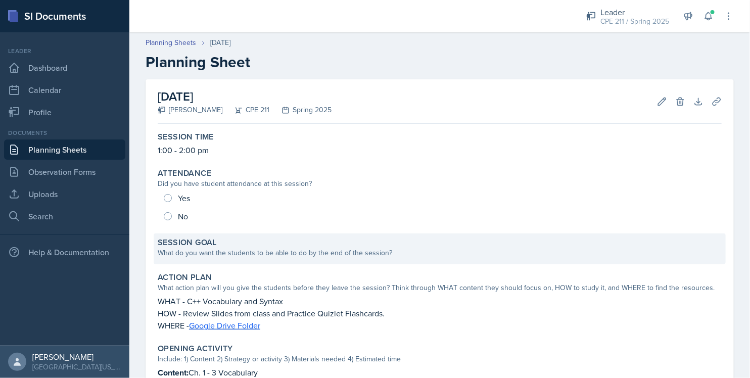
click at [307, 258] on div "What do you want the students to be able to do by the end of the session?" at bounding box center [440, 253] width 564 height 11
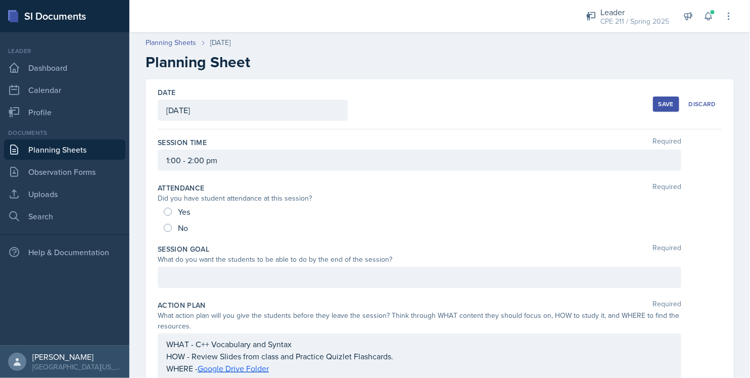
click at [303, 265] on div "Session Goal Required What do you want the students to be able to do by the end…" at bounding box center [440, 268] width 564 height 56
click at [303, 268] on div at bounding box center [419, 277] width 523 height 21
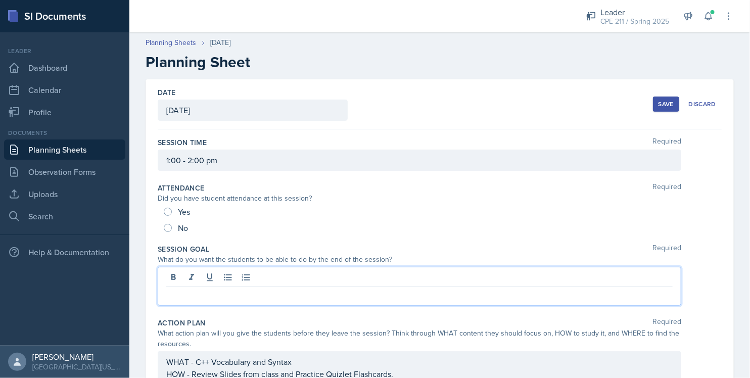
paste div
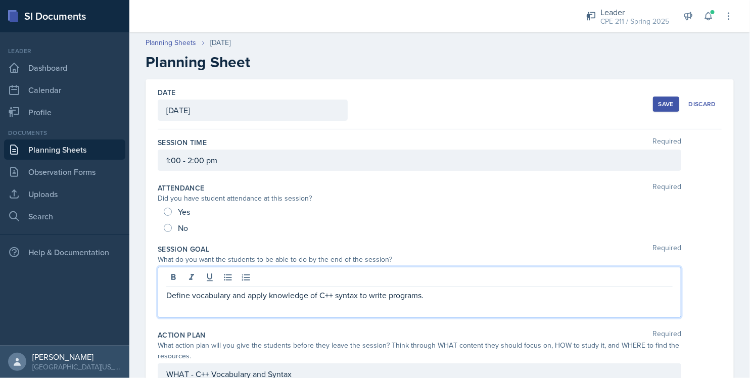
click at [191, 294] on p "Define vocabulary and apply knowledge of C++ syntax to write programs." at bounding box center [419, 295] width 506 height 12
click at [653, 111] on button "Save" at bounding box center [666, 103] width 26 height 15
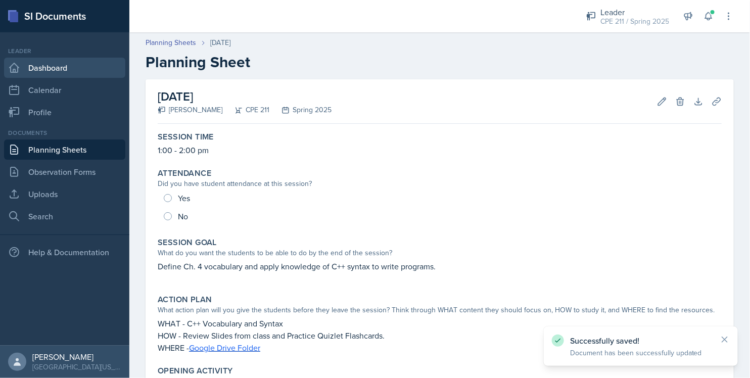
click at [45, 69] on link "Dashboard" at bounding box center [64, 68] width 121 height 20
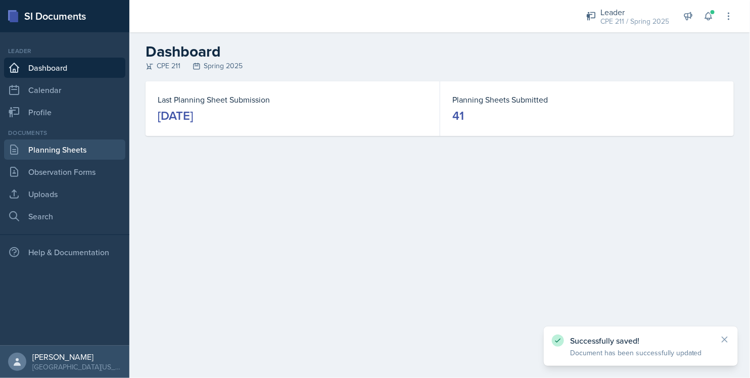
click at [44, 155] on link "Planning Sheets" at bounding box center [64, 149] width 121 height 20
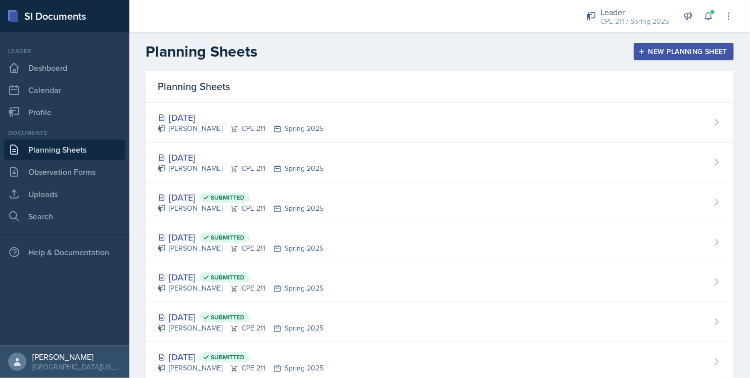
click at [688, 45] on button "New Planning Sheet" at bounding box center [683, 51] width 100 height 17
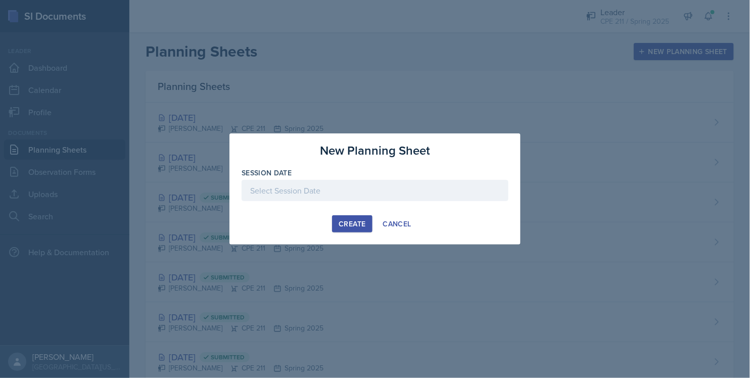
click at [341, 174] on div "Session Date" at bounding box center [374, 173] width 267 height 10
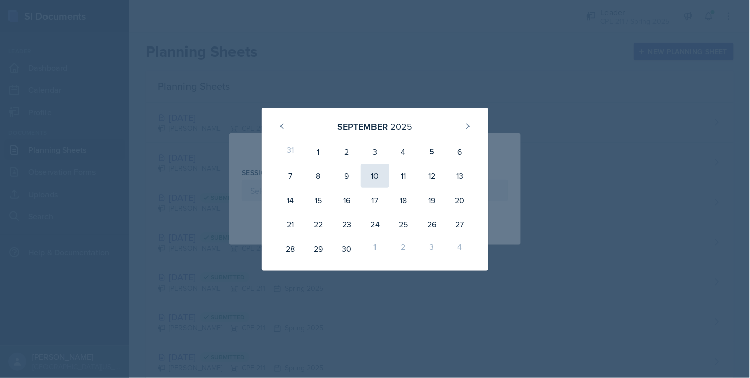
click at [370, 174] on div "10" at bounding box center [375, 176] width 28 height 24
type input "September 10th, 2025"
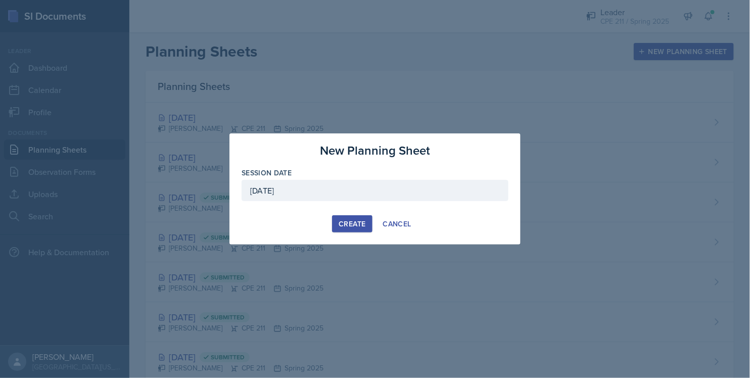
click at [352, 220] on div "Create" at bounding box center [351, 224] width 27 height 8
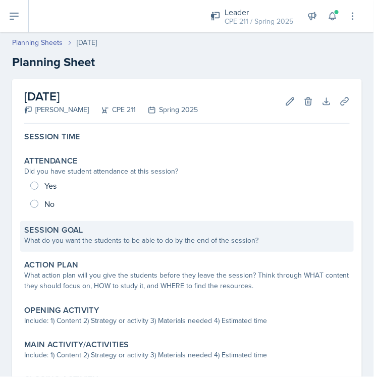
click at [65, 243] on div "What do you want the students to be able to do by the end of the session?" at bounding box center [187, 240] width 326 height 11
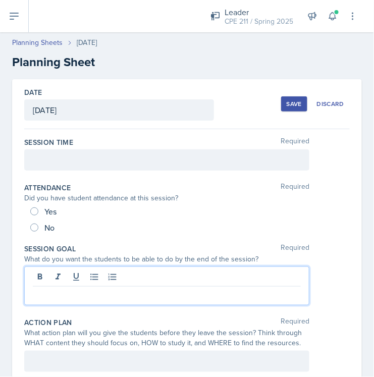
click at [68, 272] on div at bounding box center [166, 286] width 285 height 39
paste div
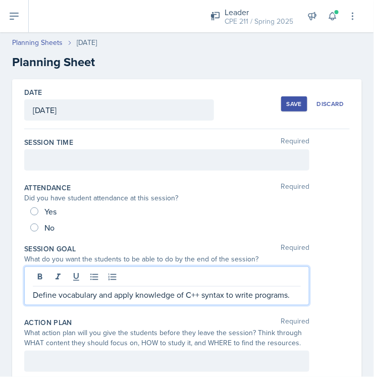
click at [58, 294] on p "Define vocabulary and apply knowledge of C++ syntax to write programs." at bounding box center [167, 295] width 268 height 12
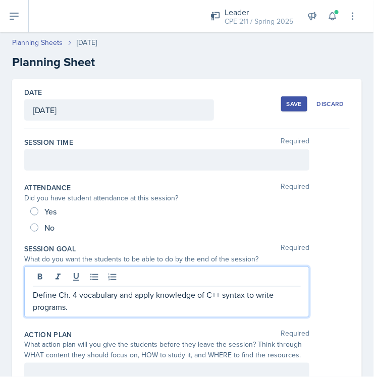
click at [260, 217] on div "Yes" at bounding box center [187, 212] width 314 height 16
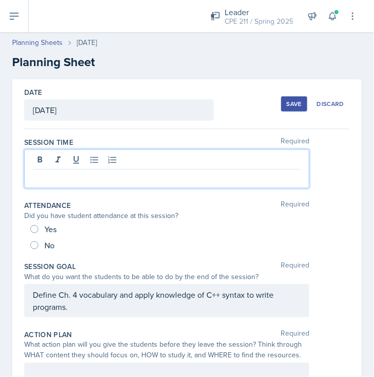
click at [139, 164] on div at bounding box center [166, 169] width 285 height 39
click at [206, 205] on div "Attendance Required" at bounding box center [187, 206] width 326 height 10
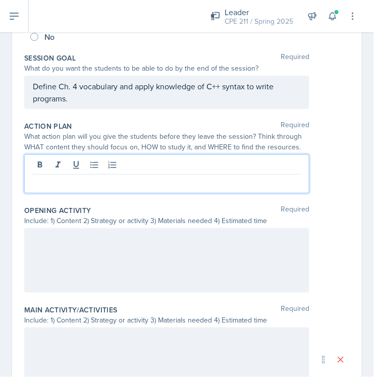
click at [106, 177] on p at bounding box center [167, 183] width 268 height 12
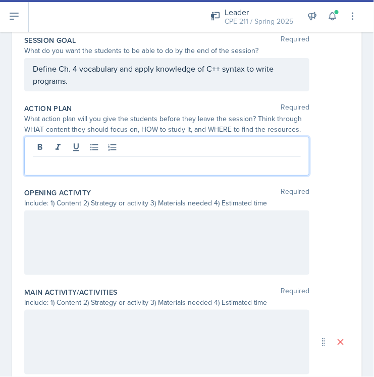
click at [76, 170] on p at bounding box center [167, 165] width 268 height 12
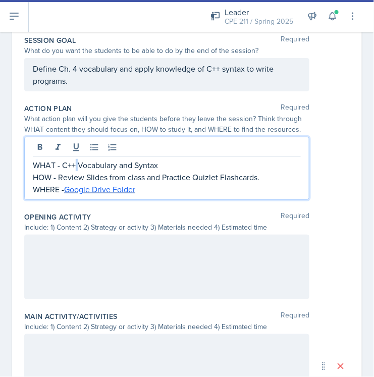
click at [76, 170] on p "WHAT - C++ Vocabulary and Syntax" at bounding box center [167, 165] width 268 height 12
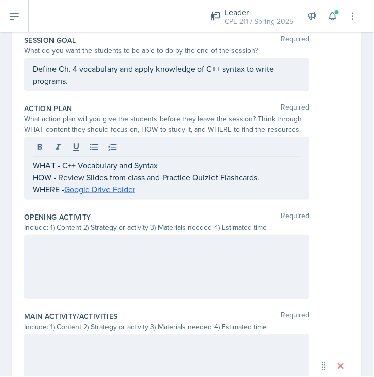
click at [123, 254] on div at bounding box center [166, 267] width 285 height 65
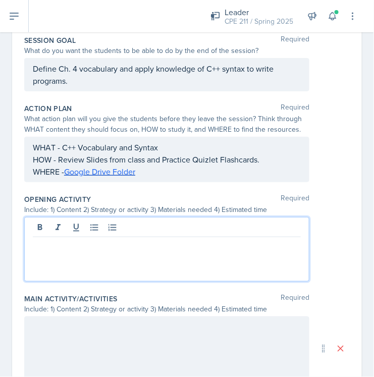
scroll to position [226, 0]
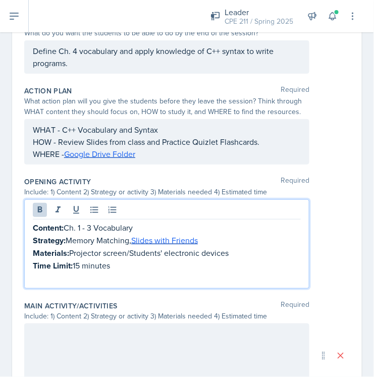
click at [162, 275] on p at bounding box center [167, 278] width 268 height 12
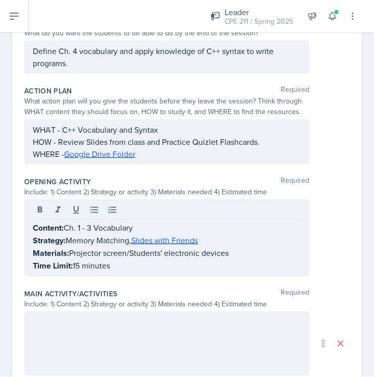
click at [142, 336] on div at bounding box center [166, 344] width 285 height 65
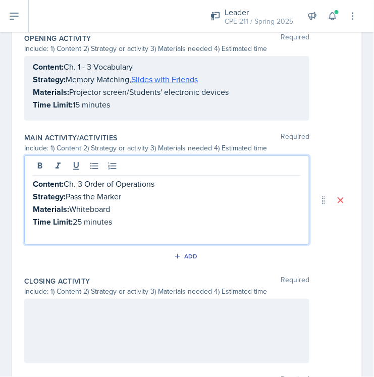
scroll to position [369, 0]
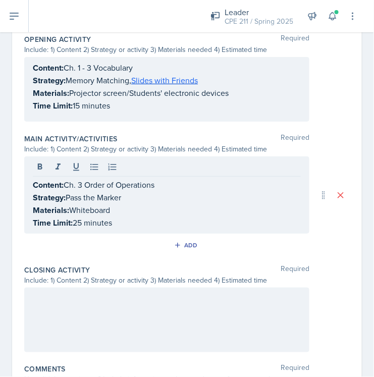
click at [107, 295] on div at bounding box center [166, 320] width 285 height 65
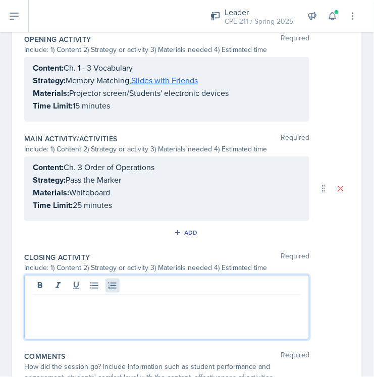
scroll to position [357, 0]
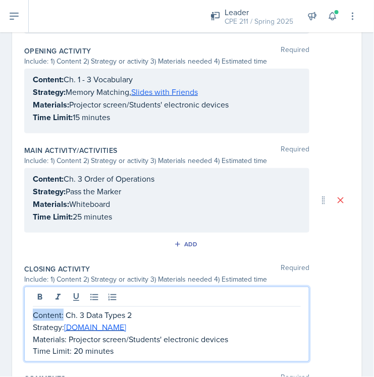
drag, startPoint x: 63, startPoint y: 314, endPoint x: 8, endPoint y: 308, distance: 54.8
click at [8, 308] on div "Date September 10th, 2025 September 2025 31 1 2 3 4 5 6 7 8 9 10 11 12 13 14 15…" at bounding box center [187, 101] width 374 height 758
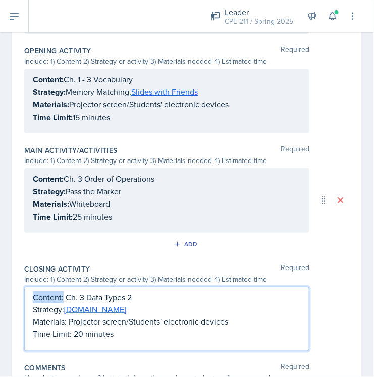
scroll to position [339, 0]
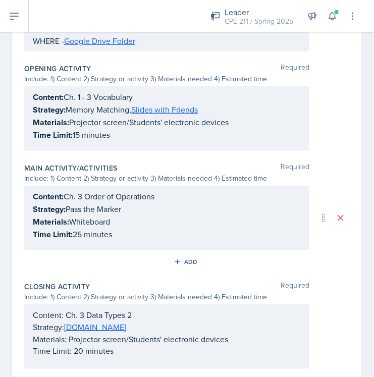
click at [8, 308] on div "Date September 10th, 2025 September 2025 31 1 2 3 4 5 6 7 8 9 10 11 12 13 14 15…" at bounding box center [187, 113] width 374 height 747
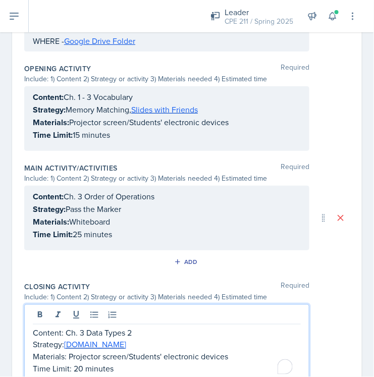
scroll to position [357, 0]
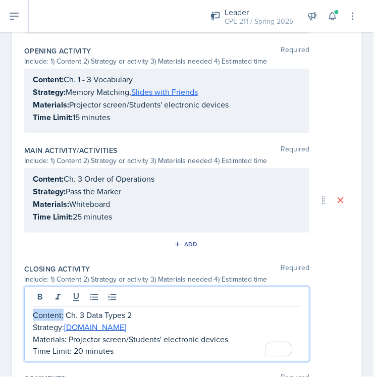
drag, startPoint x: 63, startPoint y: 315, endPoint x: 33, endPoint y: 311, distance: 30.6
click at [33, 311] on p "Content: Ch. 3 Data Types 2" at bounding box center [167, 315] width 268 height 12
drag, startPoint x: 63, startPoint y: 325, endPoint x: 22, endPoint y: 323, distance: 41.0
click at [22, 323] on div "Date September 10th, 2025 September 2025 31 1 2 3 4 5 6 7 8 9 10 11 12 13 14 15…" at bounding box center [187, 89] width 350 height 734
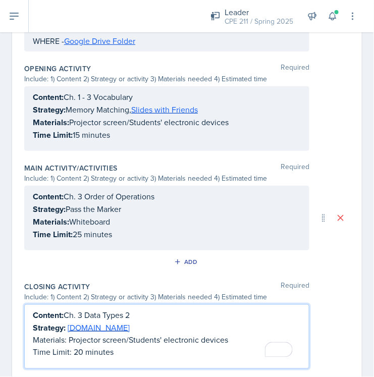
click at [65, 339] on p "Materials: Projector screen/Students' electronic devices" at bounding box center [167, 340] width 268 height 12
drag, startPoint x: 68, startPoint y: 339, endPoint x: 22, endPoint y: 337, distance: 46.0
click at [22, 337] on div "Date September 10th, 2025 September 2025 31 1 2 3 4 5 6 7 8 9 10 11 12 13 14 15…" at bounding box center [187, 101] width 350 height 723
drag, startPoint x: 72, startPoint y: 352, endPoint x: 18, endPoint y: 348, distance: 53.7
click at [18, 348] on div "Date September 10th, 2025 September 2025 31 1 2 3 4 5 6 7 8 9 10 11 12 13 14 15…" at bounding box center [187, 101] width 350 height 723
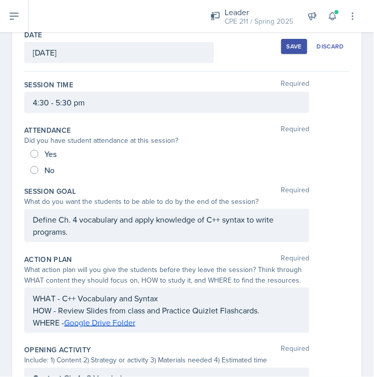
scroll to position [0, 0]
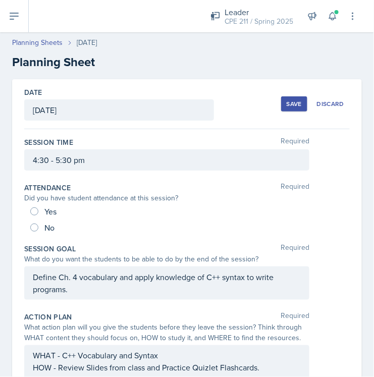
click at [287, 103] on div "Save" at bounding box center [294, 104] width 15 height 8
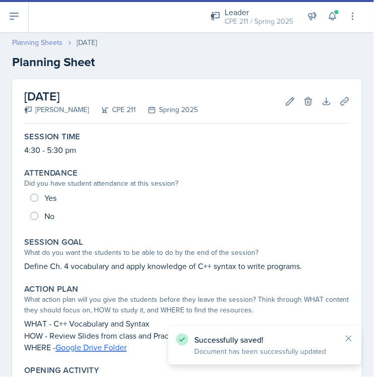
click at [45, 40] on link "Planning Sheets" at bounding box center [37, 42] width 51 height 11
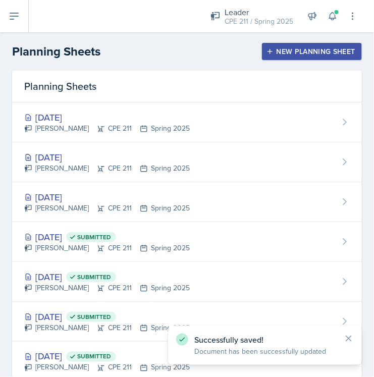
click at [269, 47] on div "New Planning Sheet" at bounding box center [312, 51] width 87 height 8
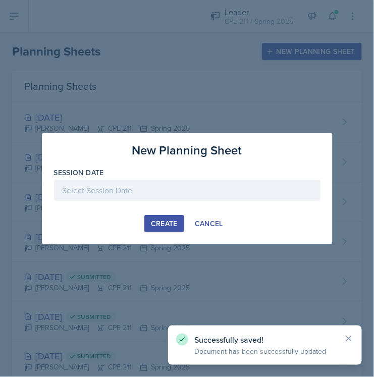
click at [171, 184] on div at bounding box center [187, 190] width 267 height 21
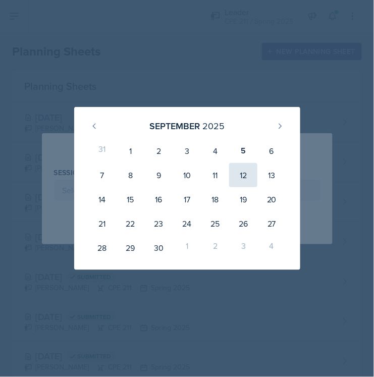
click at [242, 179] on div "12" at bounding box center [243, 175] width 28 height 24
type input "September 12th, 2025"
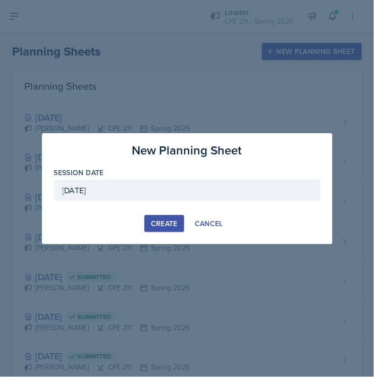
click at [156, 223] on div "Create" at bounding box center [164, 224] width 27 height 8
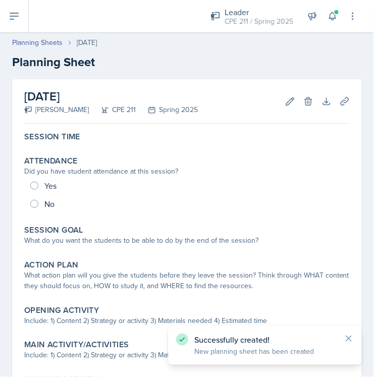
click at [55, 126] on div "September 12th, 2025 Ella Deaton CPE 211 Spring 2025 Edit Delete Download Uploa…" at bounding box center [187, 289] width 350 height 420
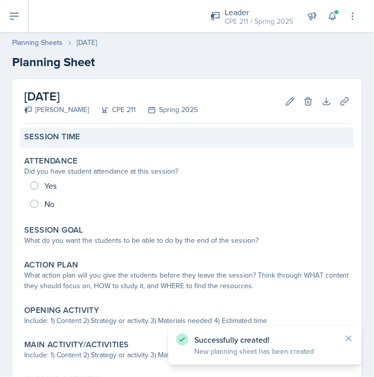
click at [55, 136] on label "Session Time" at bounding box center [52, 137] width 56 height 10
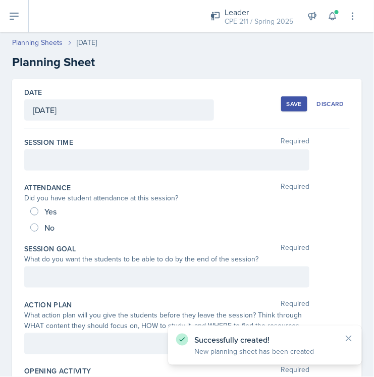
click at [52, 153] on div at bounding box center [166, 160] width 285 height 21
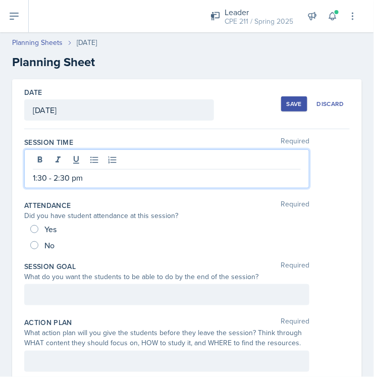
click at [56, 286] on div at bounding box center [166, 294] width 285 height 21
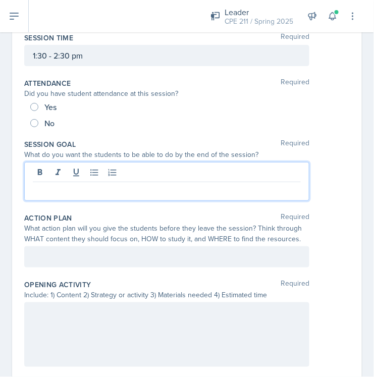
scroll to position [104, 0]
click at [51, 192] on p at bounding box center [167, 191] width 268 height 12
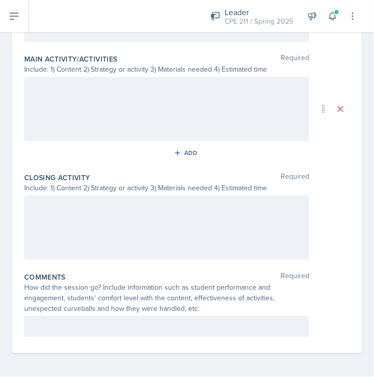
click at [51, 222] on div at bounding box center [166, 228] width 285 height 65
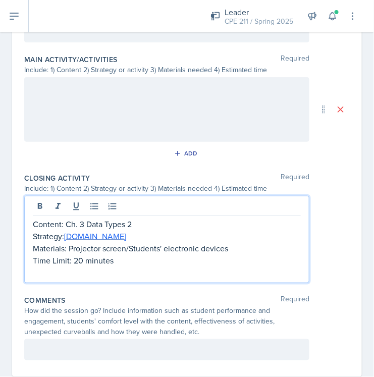
scroll to position [429, 0]
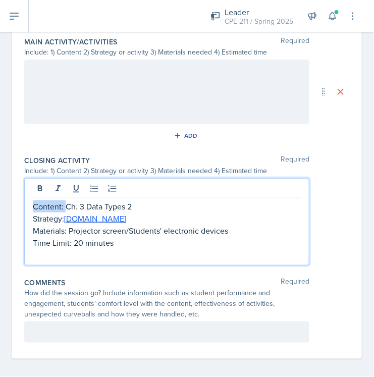
drag, startPoint x: 64, startPoint y: 204, endPoint x: 26, endPoint y: 201, distance: 38.5
click at [26, 201] on div "Content: Ch. 3 Data Types 2 Strategy: Kahoot.it Materials: Projector screen/Stu…" at bounding box center [166, 221] width 285 height 87
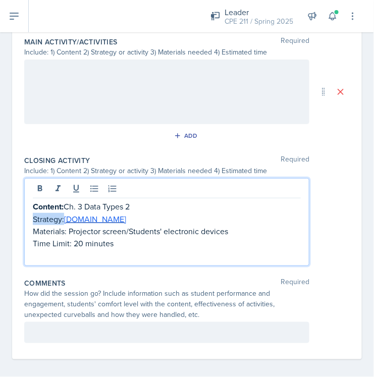
drag, startPoint x: 65, startPoint y: 219, endPoint x: 4, endPoint y: 218, distance: 61.1
click at [4, 218] on div "Date September 12th, 2025 September 2025 31 1 2 3 4 5 6 7 8 9 10 11 12 13 14 15…" at bounding box center [187, 17] width 374 height 734
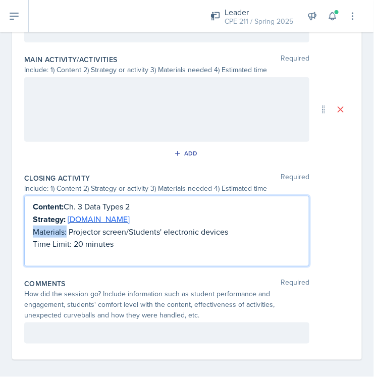
drag, startPoint x: 66, startPoint y: 228, endPoint x: 28, endPoint y: 226, distance: 38.4
click at [28, 226] on div "Content: Ch. 3 Data Types 2 Strategy: Kahoot.it Materials: Projector screen/Stu…" at bounding box center [166, 231] width 285 height 71
drag, startPoint x: 74, startPoint y: 243, endPoint x: 25, endPoint y: 239, distance: 48.6
click at [25, 239] on div "Content: Ch. 3 Data Types 2 Strategy: Kahoot.it Materials: Projector screen/Stu…" at bounding box center [166, 231] width 285 height 71
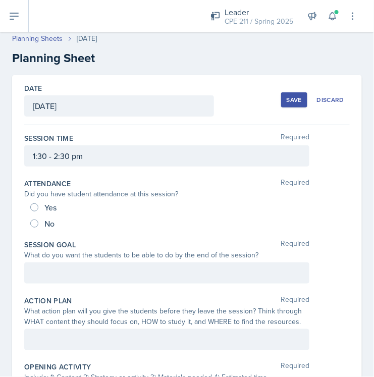
scroll to position [0, 0]
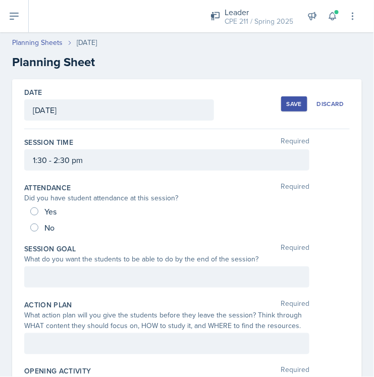
click at [138, 284] on div at bounding box center [166, 277] width 285 height 21
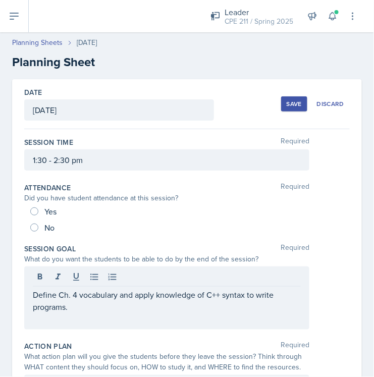
click at [138, 284] on div at bounding box center [167, 278] width 268 height 17
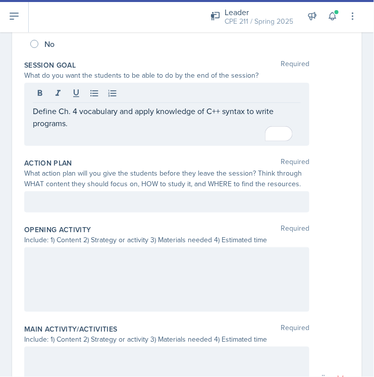
click at [107, 202] on p at bounding box center [167, 202] width 268 height 12
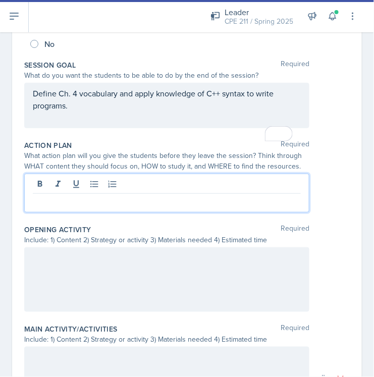
scroll to position [184, 0]
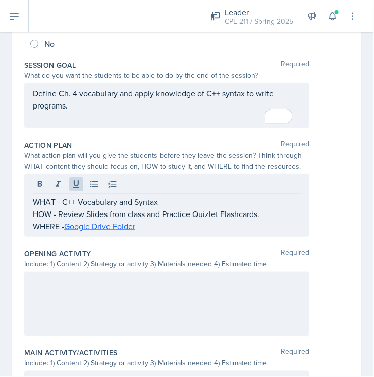
click at [56, 290] on div at bounding box center [166, 304] width 285 height 65
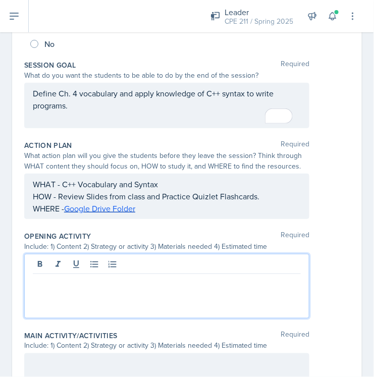
scroll to position [202, 0]
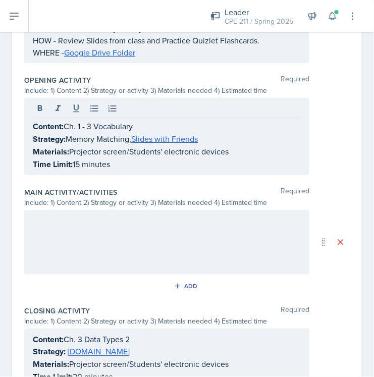
click at [70, 226] on div at bounding box center [166, 242] width 285 height 65
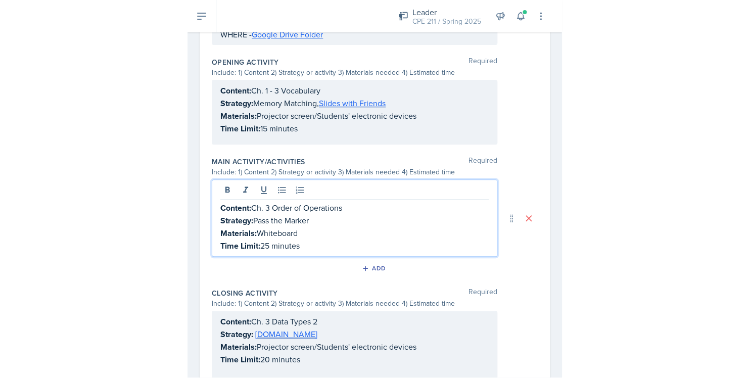
scroll to position [0, 0]
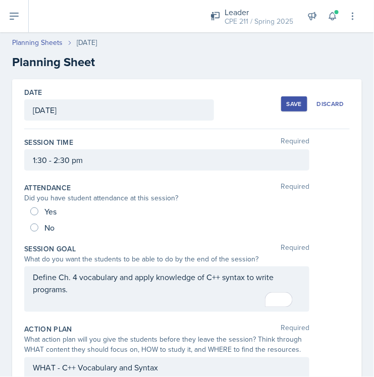
click at [294, 106] on div "Save" at bounding box center [294, 104] width 15 height 8
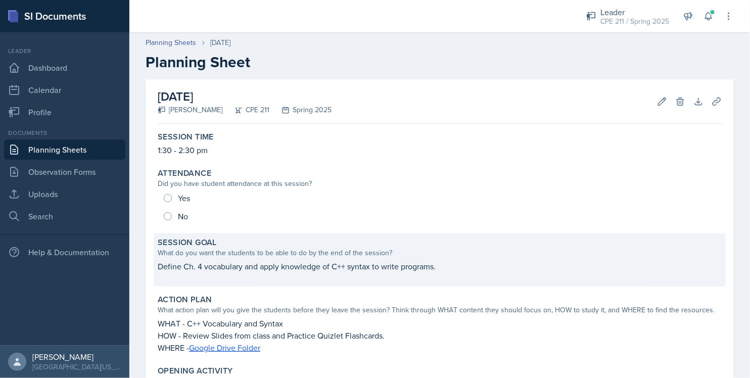
click at [374, 270] on p "Define Ch. 4 vocabulary and apply knowledge of C++ syntax to write programs." at bounding box center [440, 266] width 564 height 12
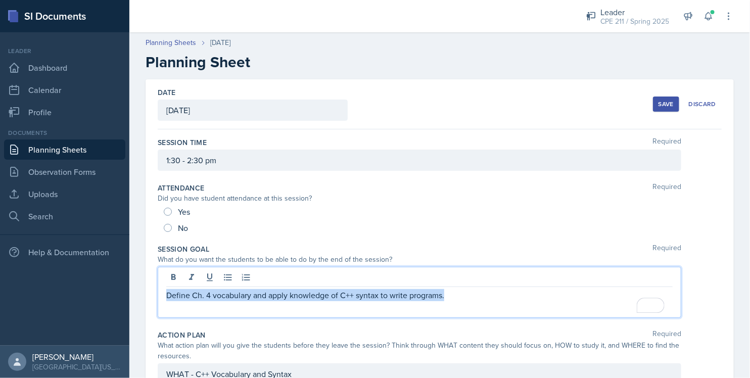
drag, startPoint x: 449, startPoint y: 276, endPoint x: 142, endPoint y: 287, distance: 306.9
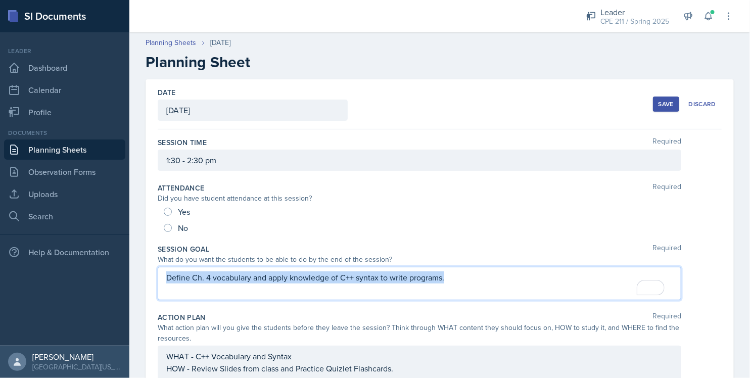
copy p "Define Ch. 4 vocabulary and apply knowledge of C++ syntax to write programs."
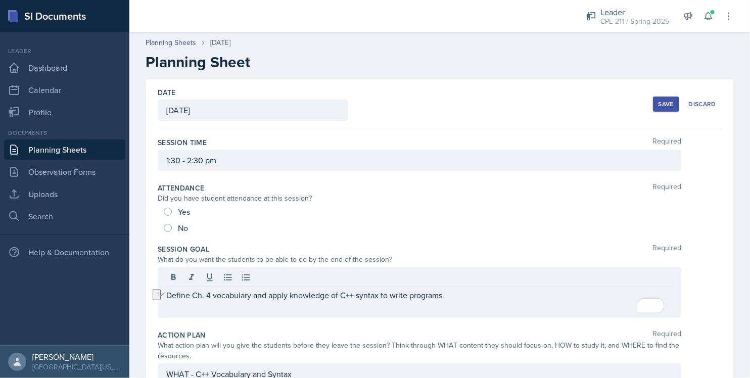
click at [58, 52] on div "Leader" at bounding box center [64, 50] width 121 height 9
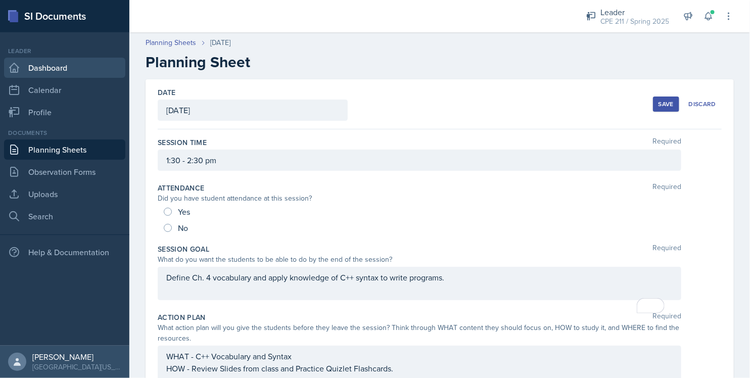
click at [60, 63] on link "Dashboard" at bounding box center [64, 68] width 121 height 20
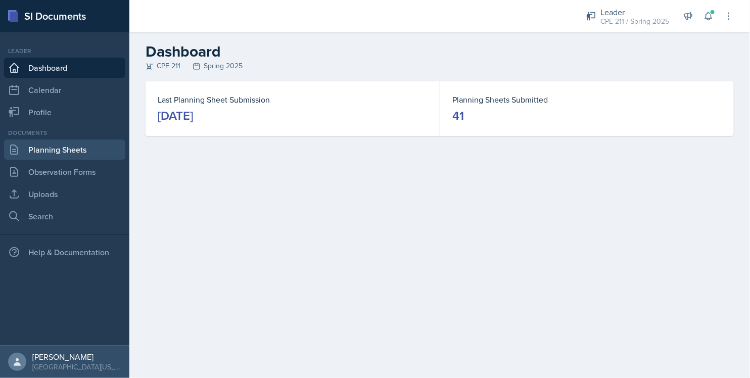
click at [51, 149] on link "Planning Sheets" at bounding box center [64, 149] width 121 height 20
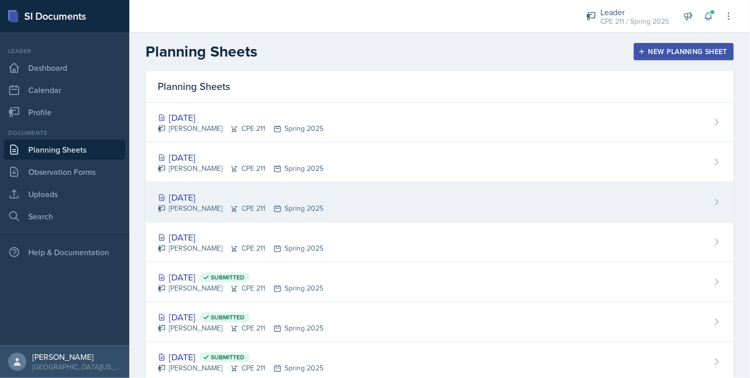
click at [216, 195] on div "[DATE]" at bounding box center [241, 197] width 166 height 14
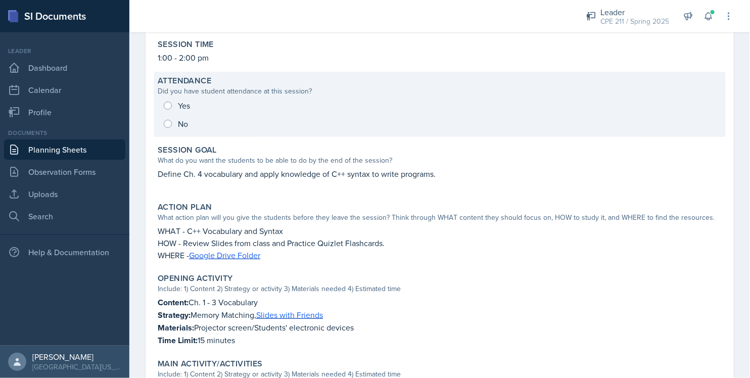
scroll to position [165, 0]
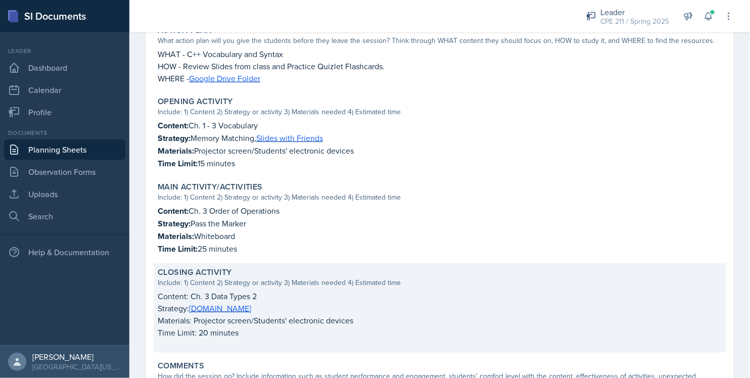
click at [241, 331] on p "Time Limit: 20 minutes" at bounding box center [440, 332] width 564 height 12
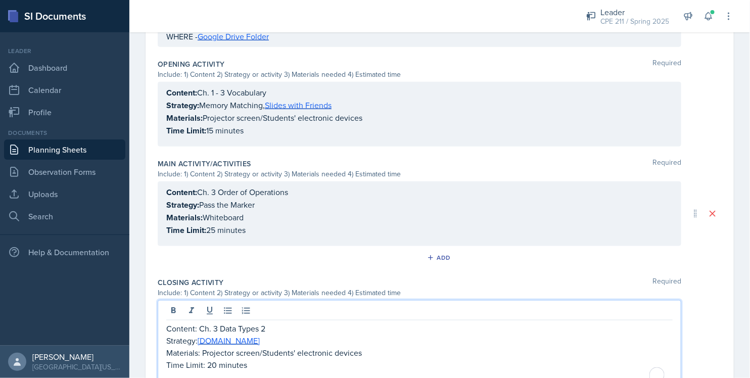
scroll to position [362, 0]
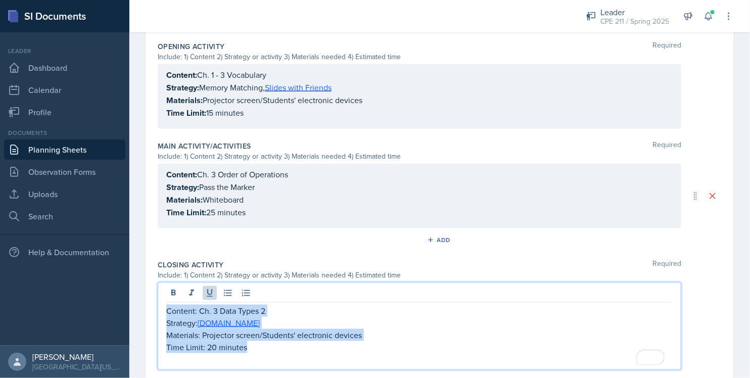
drag, startPoint x: 248, startPoint y: 350, endPoint x: 162, endPoint y: 315, distance: 92.5
click at [162, 315] on div "Content: Ch. 3 Data Types 2 Strategy: [DOMAIN_NAME] Materials: Projector screen…" at bounding box center [419, 325] width 523 height 87
copy div "Content: Ch. 3 Data Types 2 Strategy: [DOMAIN_NAME] Materials: Projector screen…"
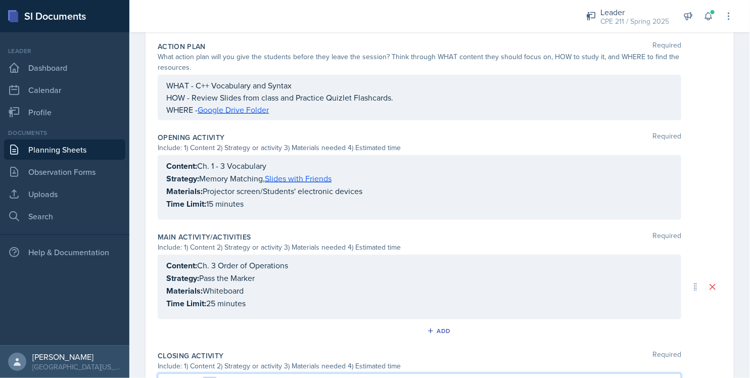
scroll to position [266, 0]
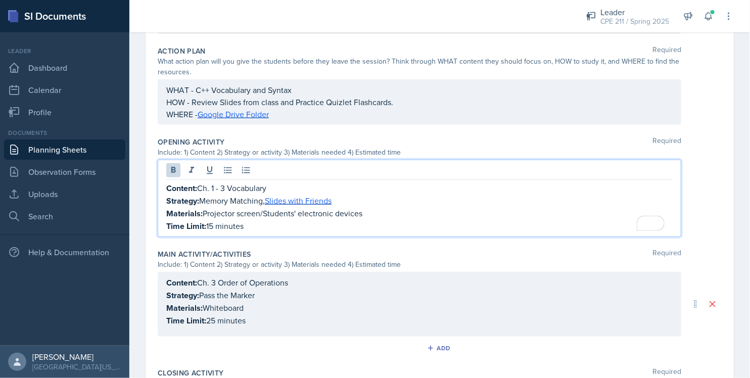
drag, startPoint x: 264, startPoint y: 209, endPoint x: 180, endPoint y: 193, distance: 85.3
click at [180, 193] on div "Content: Ch. 1 - 3 Vocabulary Strategy: Memory Matching, Slides with Friends Ma…" at bounding box center [419, 207] width 506 height 51
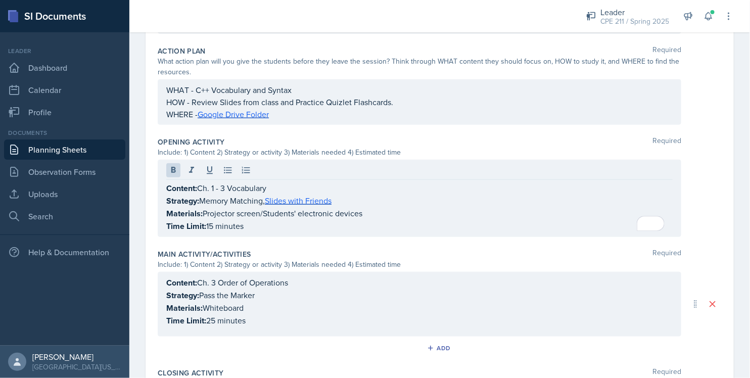
drag, startPoint x: 165, startPoint y: 184, endPoint x: 251, endPoint y: 220, distance: 93.1
click at [251, 220] on div "Content: Ch. 1 - 3 Vocabulary Strategy: Memory Matching, Slides with Friends Ma…" at bounding box center [419, 198] width 523 height 77
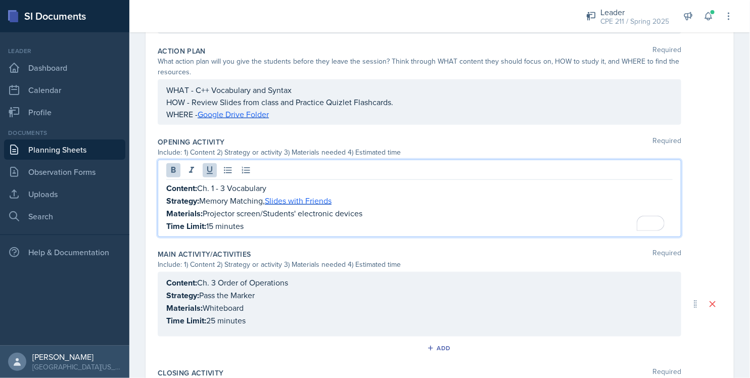
click at [159, 190] on main "Planning Sheets [DATE] Planning Sheet Date [DATE] [DATE] 31 1 2 3 4 5 6 7 8 9 1…" at bounding box center [439, 205] width 620 height 346
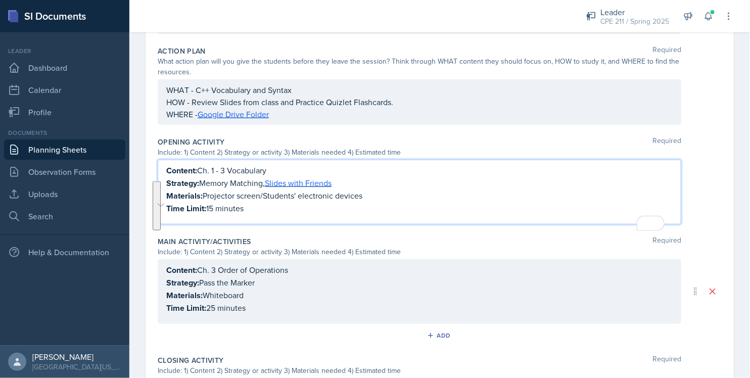
scroll to position [249, 0]
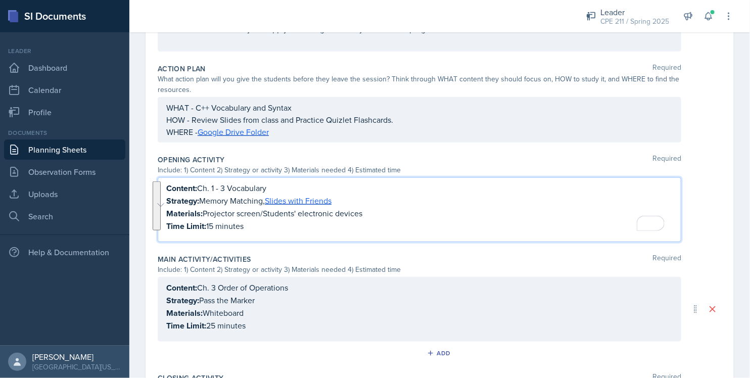
paste div "To enrich screen reader interactions, please activate Accessibility in Grammarl…"
click at [214, 184] on p "Content: Ch. 3 Data Types 2" at bounding box center [419, 188] width 506 height 12
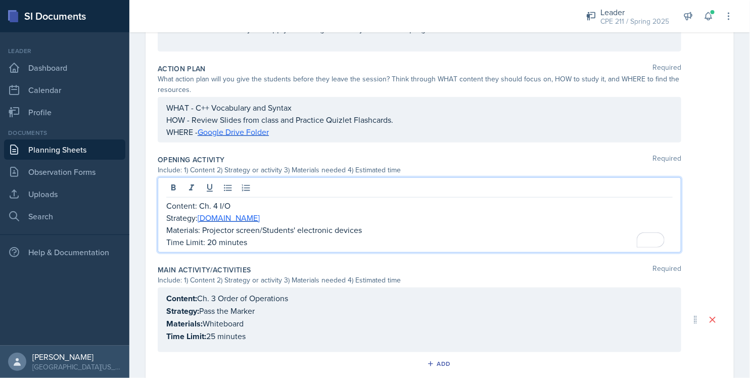
scroll to position [266, 0]
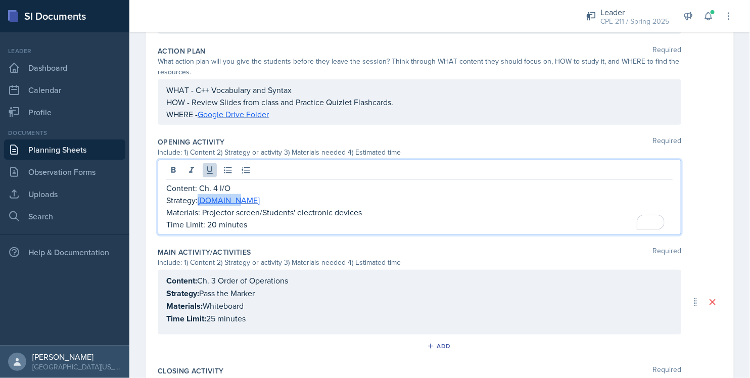
drag, startPoint x: 233, startPoint y: 201, endPoint x: 199, endPoint y: 198, distance: 35.0
click at [199, 198] on p "Strategy: [DOMAIN_NAME]" at bounding box center [419, 200] width 506 height 12
drag, startPoint x: 233, startPoint y: 184, endPoint x: 197, endPoint y: 183, distance: 35.9
click at [197, 183] on p "Content: Ch. 4 I/O" at bounding box center [419, 188] width 506 height 12
click at [215, 185] on p "Content: Ch. 4 I/O" at bounding box center [419, 188] width 506 height 12
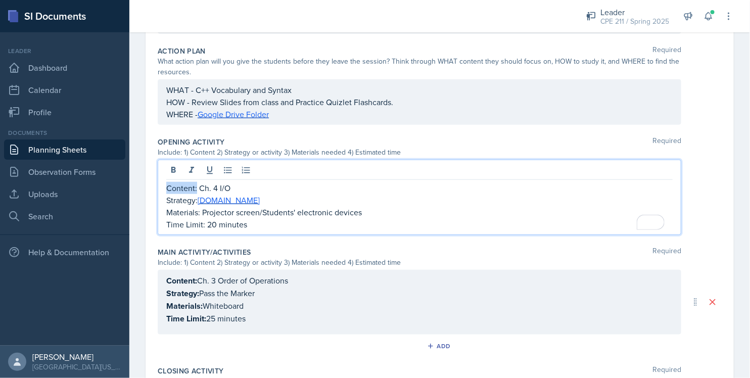
drag, startPoint x: 197, startPoint y: 186, endPoint x: 163, endPoint y: 182, distance: 34.2
click at [163, 182] on div "Content: Ch. 4 I/O Strategy: Kahoot.it Materials: Projector screen/Students' el…" at bounding box center [419, 197] width 523 height 75
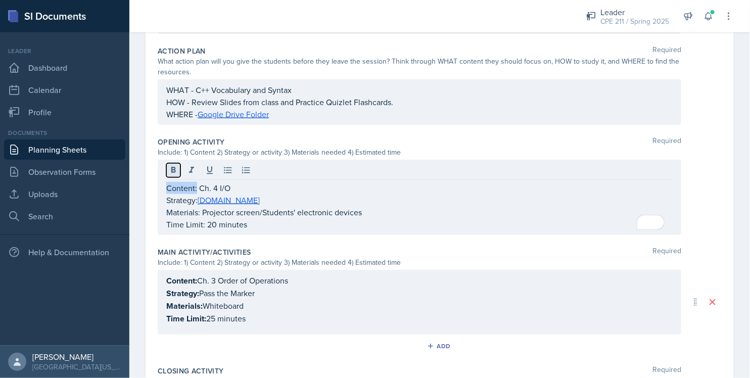
click at [169, 173] on icon at bounding box center [173, 170] width 10 height 10
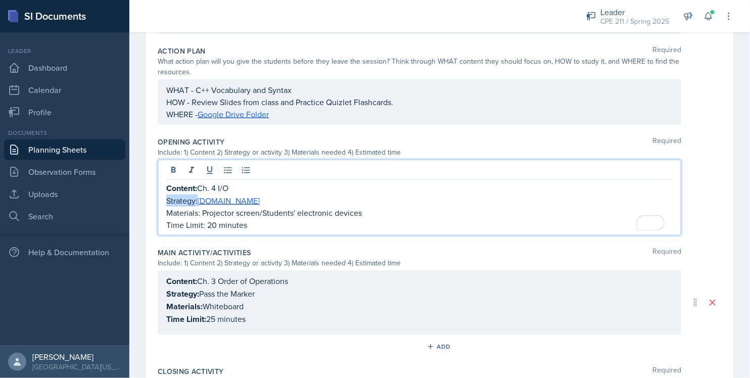
drag, startPoint x: 198, startPoint y: 200, endPoint x: 160, endPoint y: 196, distance: 37.7
click at [160, 196] on div "Content: Ch. 4 I/O Strategy: Kahoot.it Materials: Projector screen/Students' el…" at bounding box center [419, 198] width 523 height 76
drag, startPoint x: 202, startPoint y: 214, endPoint x: 166, endPoint y: 208, distance: 35.9
click at [166, 208] on p "Materials: Projector screen/Students' electronic devices" at bounding box center [419, 213] width 506 height 12
click at [162, 221] on main "Planning Sheets [DATE] Planning Sheet Date [DATE] [DATE] 31 1 2 3 4 5 6 7 8 9 1…" at bounding box center [439, 205] width 620 height 346
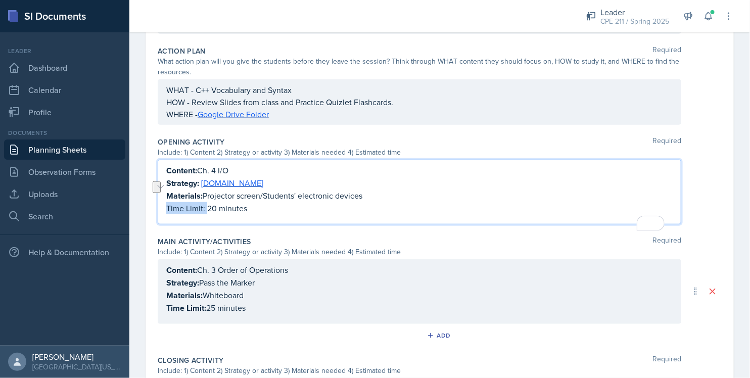
scroll to position [249, 0]
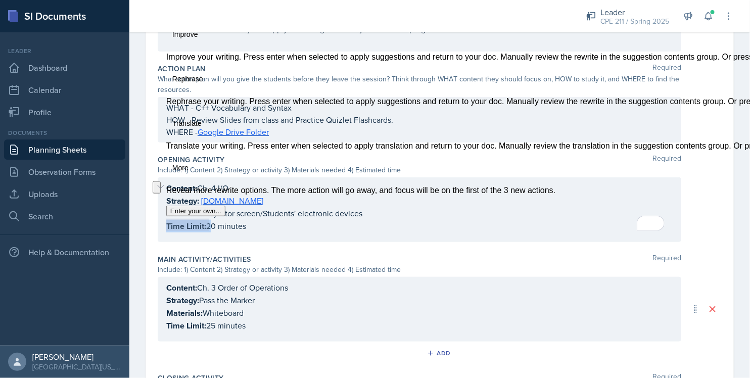
drag, startPoint x: 206, startPoint y: 223, endPoint x: 162, endPoint y: 221, distance: 43.5
click at [161, 193] on button "See rewrite suggestions" at bounding box center [157, 187] width 8 height 12
click at [374, 228] on p "Time Limit: 20 minutes" at bounding box center [419, 226] width 506 height 13
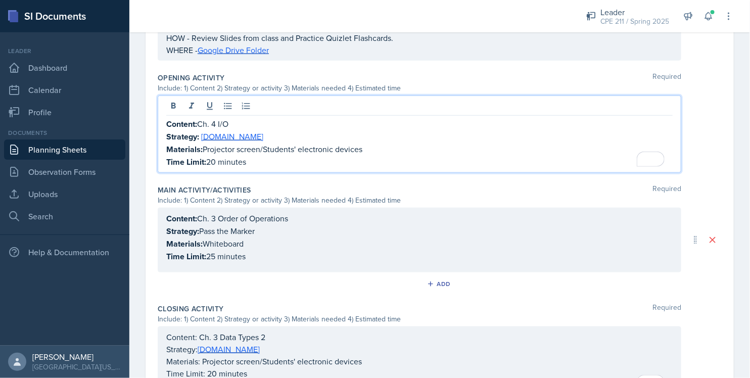
scroll to position [330, 0]
drag, startPoint x: 254, startPoint y: 166, endPoint x: 164, endPoint y: 127, distance: 98.0
click at [164, 127] on div "Content: Ch. 4 I/O Strategy: Kahoot.it Materials: Projector screen/Students' el…" at bounding box center [419, 133] width 523 height 77
copy div "Content: Ch. 4 I/O Strategy: Kahoot.it Materials: Projector screen/Students' el…"
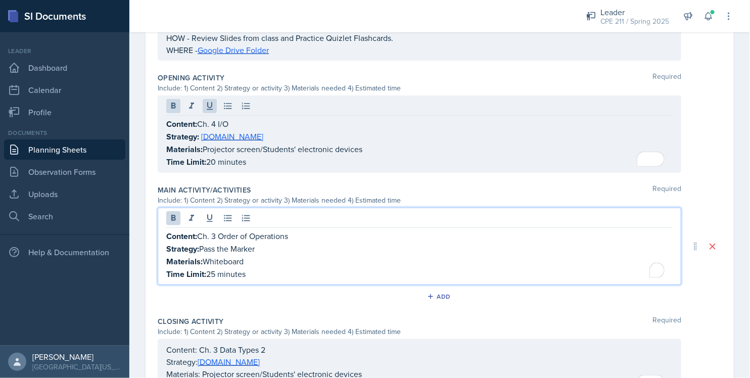
drag, startPoint x: 262, startPoint y: 259, endPoint x: 159, endPoint y: 232, distance: 107.1
click at [159, 232] on div "Content: Ch. 3 Order of Operations Strategy: Pass the Marker Materials: Whitebo…" at bounding box center [419, 246] width 523 height 77
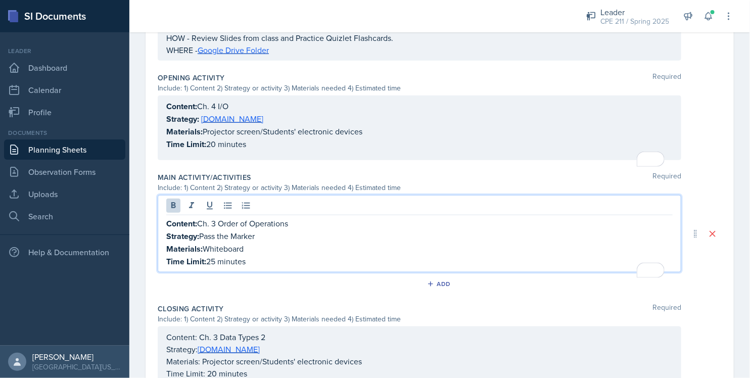
scroll to position [319, 0]
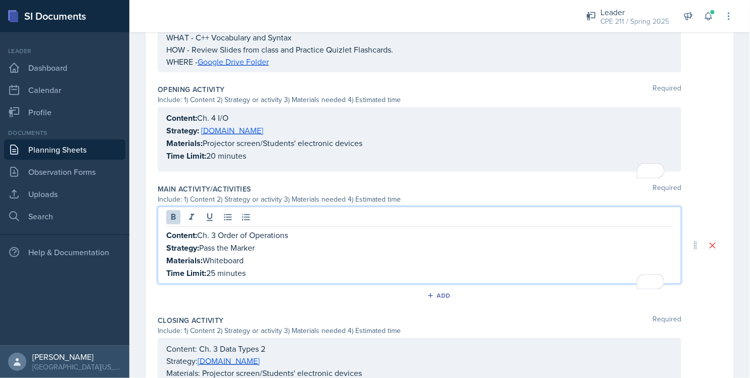
click at [159, 232] on div "Content: Ch. 3 Order of Operations Strategy: Pass the Marker Materials: Whitebo…" at bounding box center [419, 245] width 523 height 77
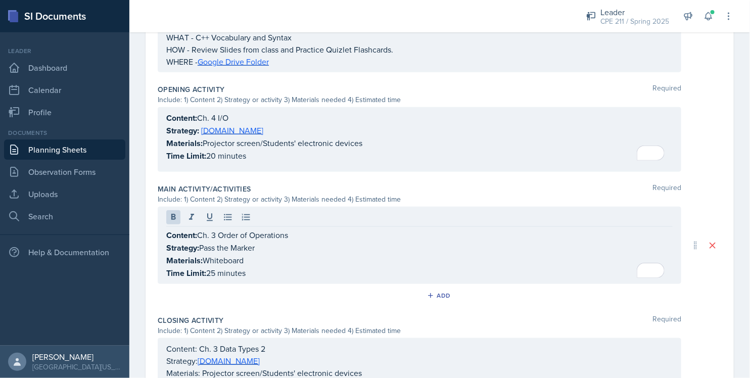
click at [164, 235] on div "Content: Ch. 3 Order of Operations Strategy: Pass the Marker Materials: Whitebo…" at bounding box center [419, 245] width 523 height 77
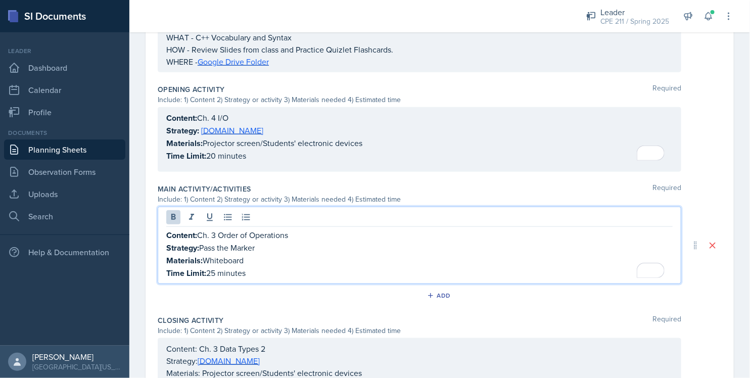
click at [273, 261] on p "Materials: Whiteboard" at bounding box center [419, 260] width 506 height 13
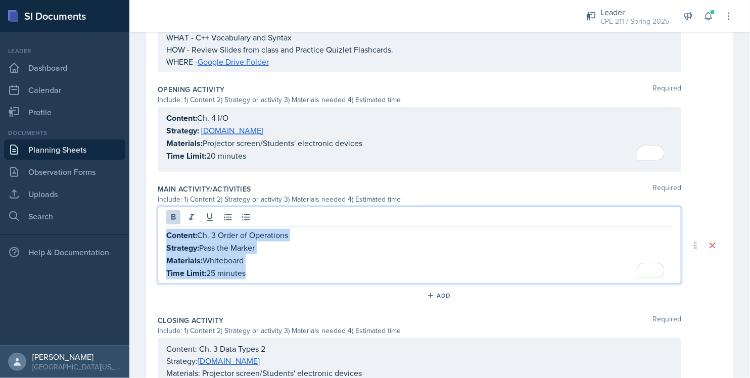
drag, startPoint x: 166, startPoint y: 233, endPoint x: 271, endPoint y: 280, distance: 114.6
click at [271, 280] on div "Content: Ch. 3 Order of Operations Strategy: Pass the Marker Materials: Whitebo…" at bounding box center [419, 245] width 523 height 77
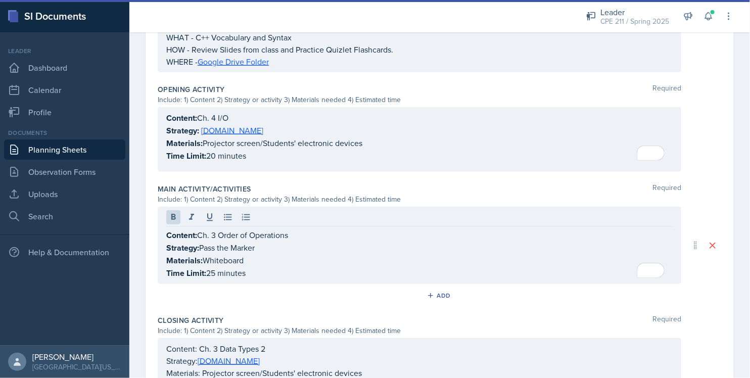
click at [271, 280] on div "Content: Ch. 3 Order of Operations Strategy: Pass the Marker Materials: Whitebo…" at bounding box center [419, 245] width 523 height 77
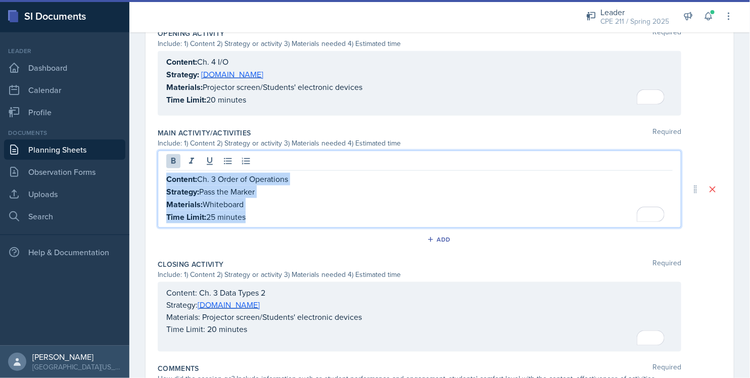
scroll to position [398, 0]
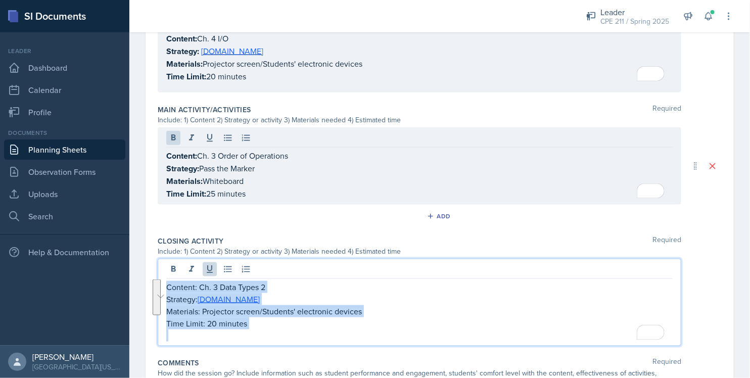
drag, startPoint x: 168, startPoint y: 266, endPoint x: 272, endPoint y: 345, distance: 131.2
click at [272, 345] on div "Closing Activity Required Include: 1) Content 2) Strategy or activity 3) Materi…" at bounding box center [440, 293] width 564 height 122
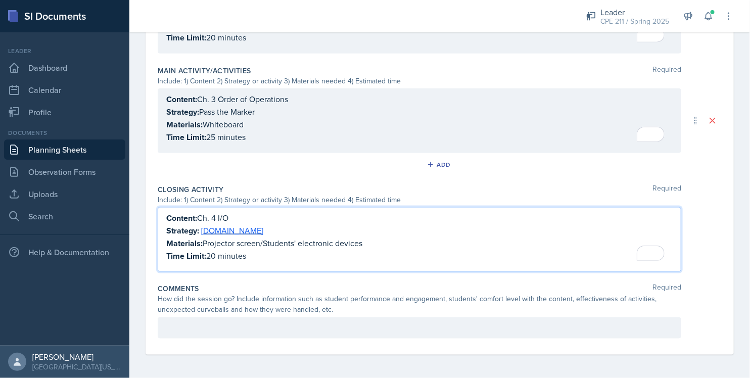
scroll to position [449, 0]
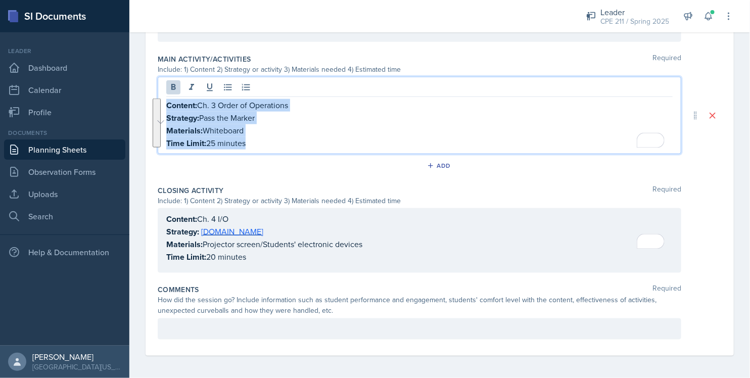
drag, startPoint x: 167, startPoint y: 96, endPoint x: 263, endPoint y: 145, distance: 108.0
click at [263, 145] on div "Content: Ch. 3 Order of Operations Strategy: Pass the Marker Materials: Whitebo…" at bounding box center [419, 124] width 506 height 51
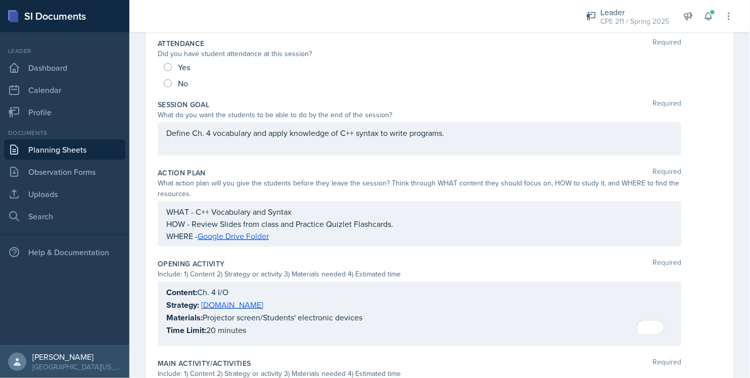
scroll to position [0, 0]
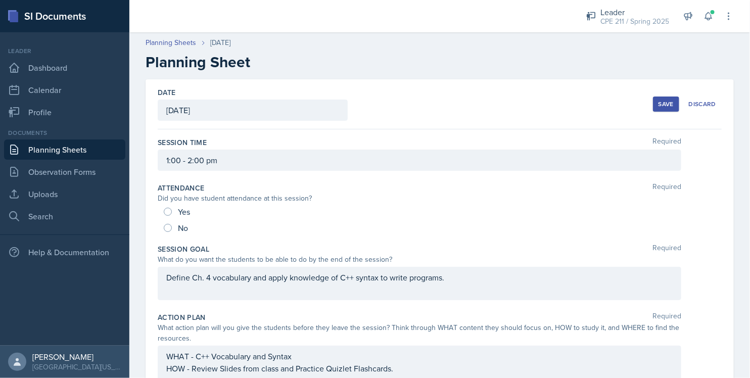
click at [374, 105] on div "Save" at bounding box center [665, 104] width 15 height 8
